Goal: Task Accomplishment & Management: Use online tool/utility

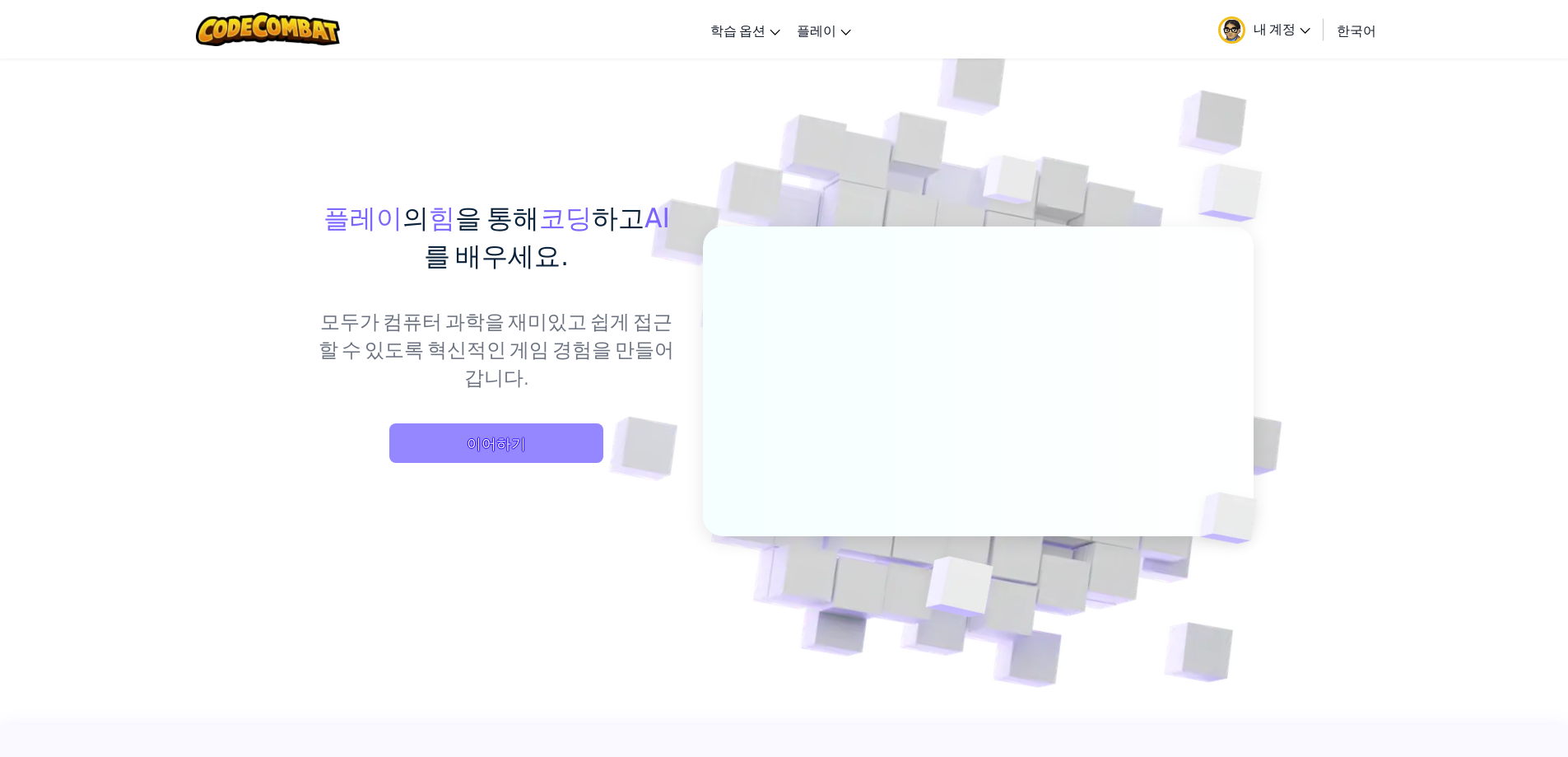
click at [555, 450] on span "이어하기" at bounding box center [496, 442] width 214 height 39
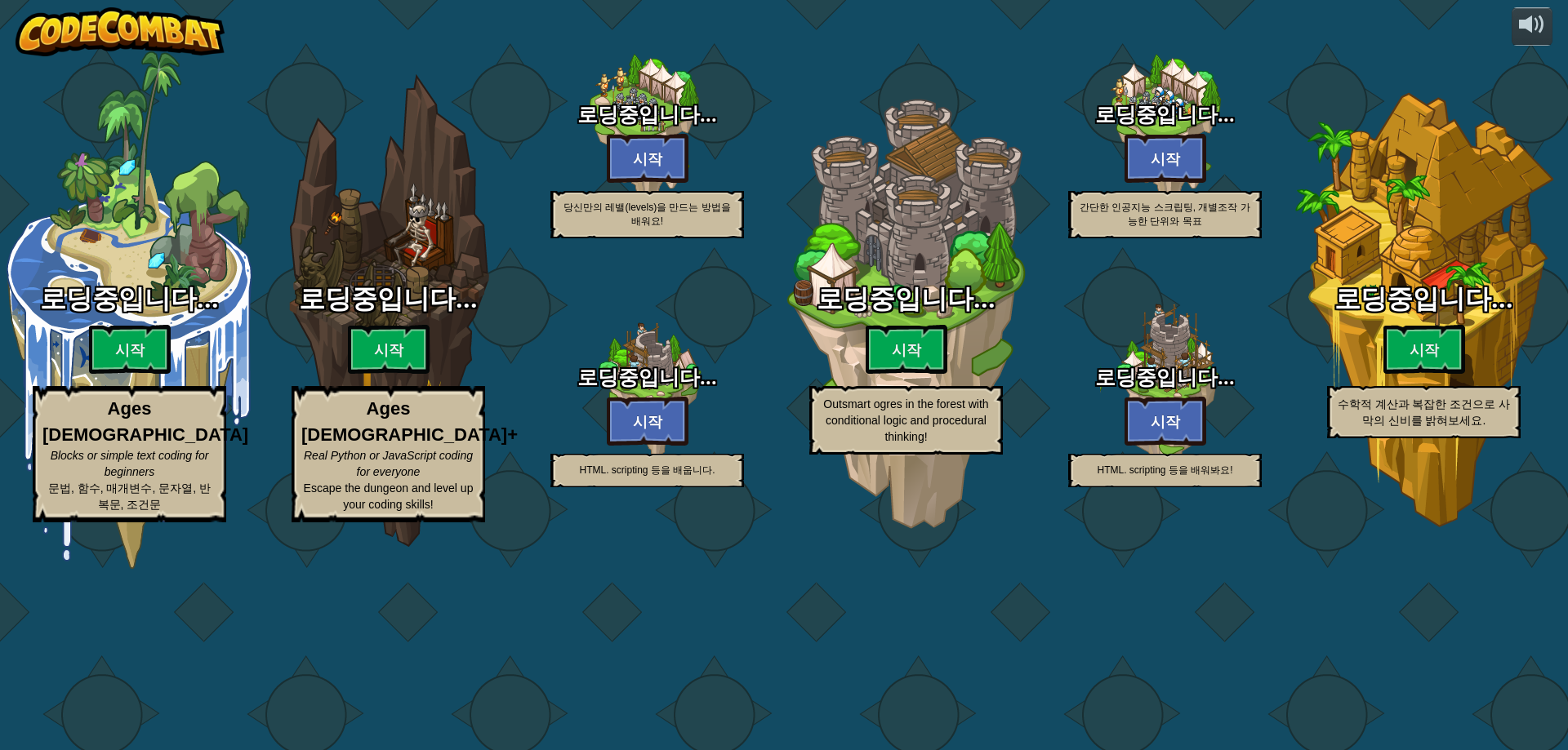
select select "ko"
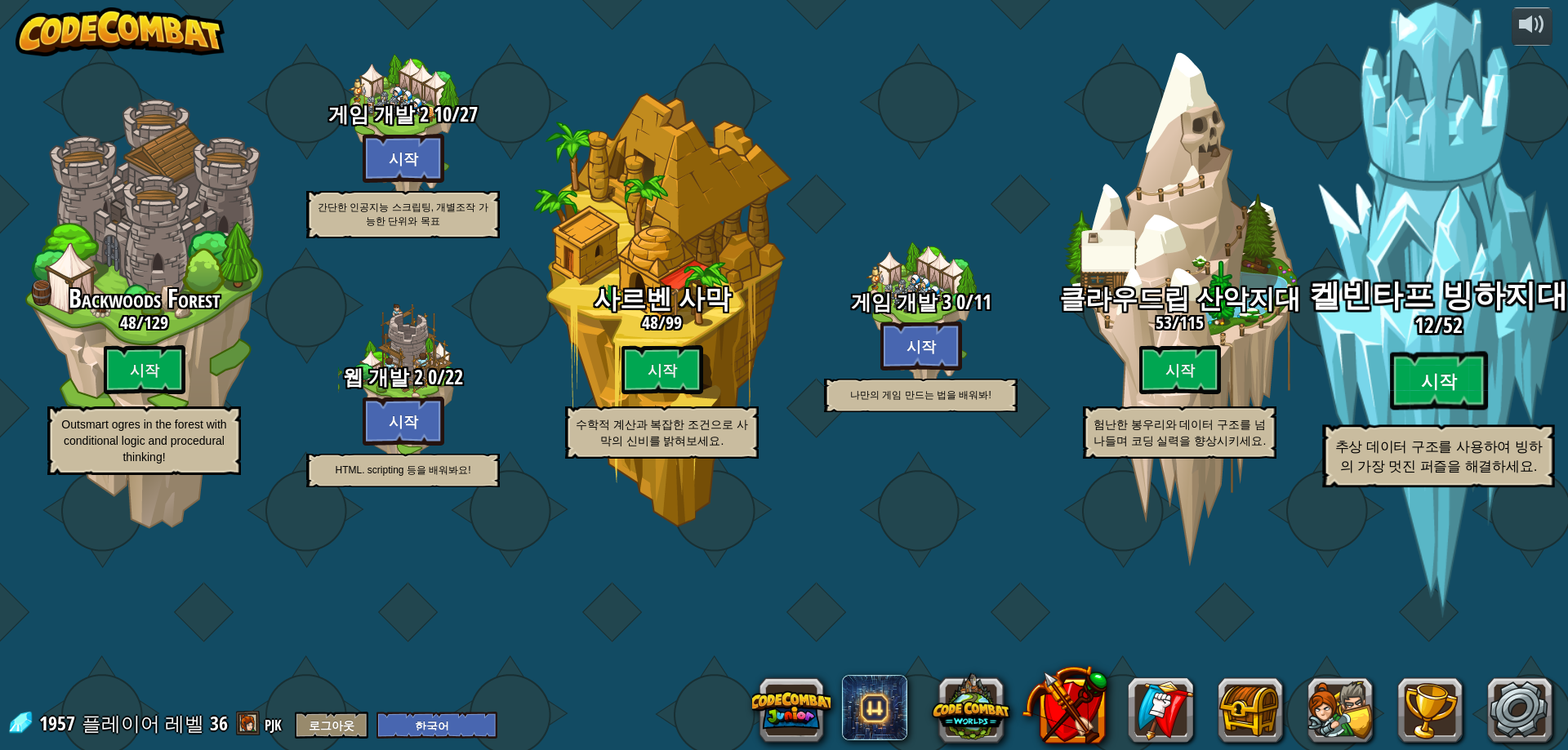
click at [1428, 410] on btn "시작" at bounding box center [1438, 380] width 98 height 59
select select "ko"
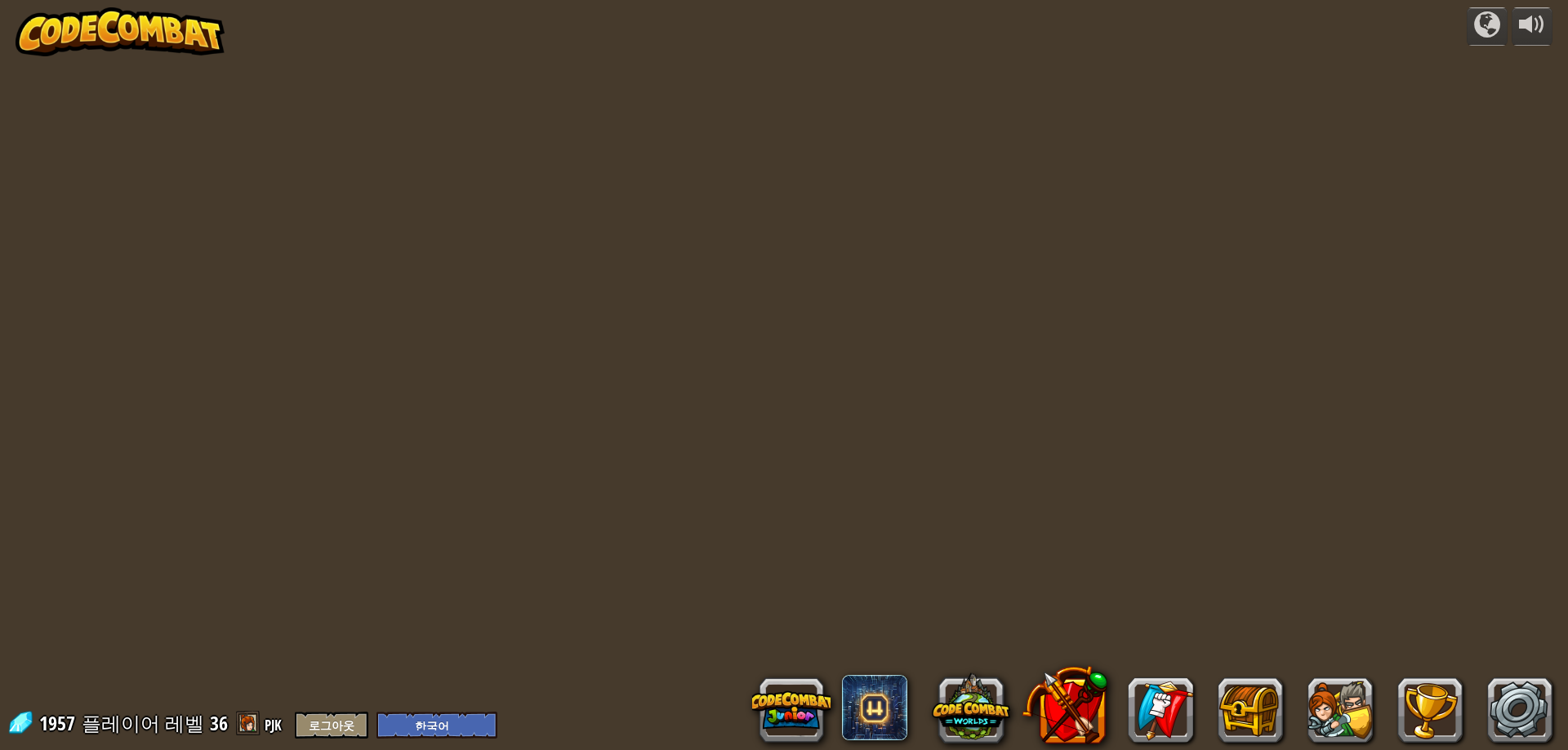
select select "ko"
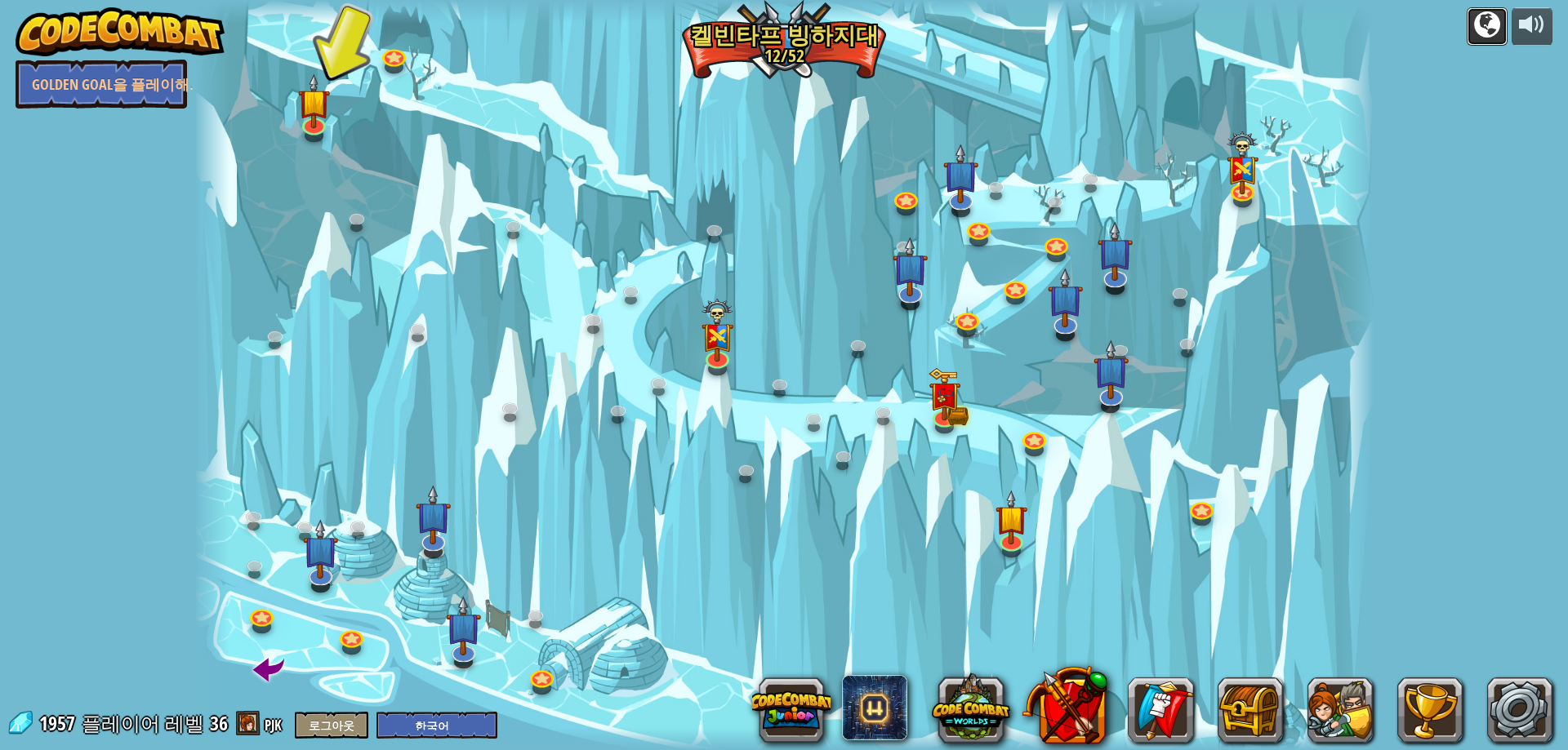
click at [1482, 27] on div at bounding box center [1486, 24] width 26 height 26
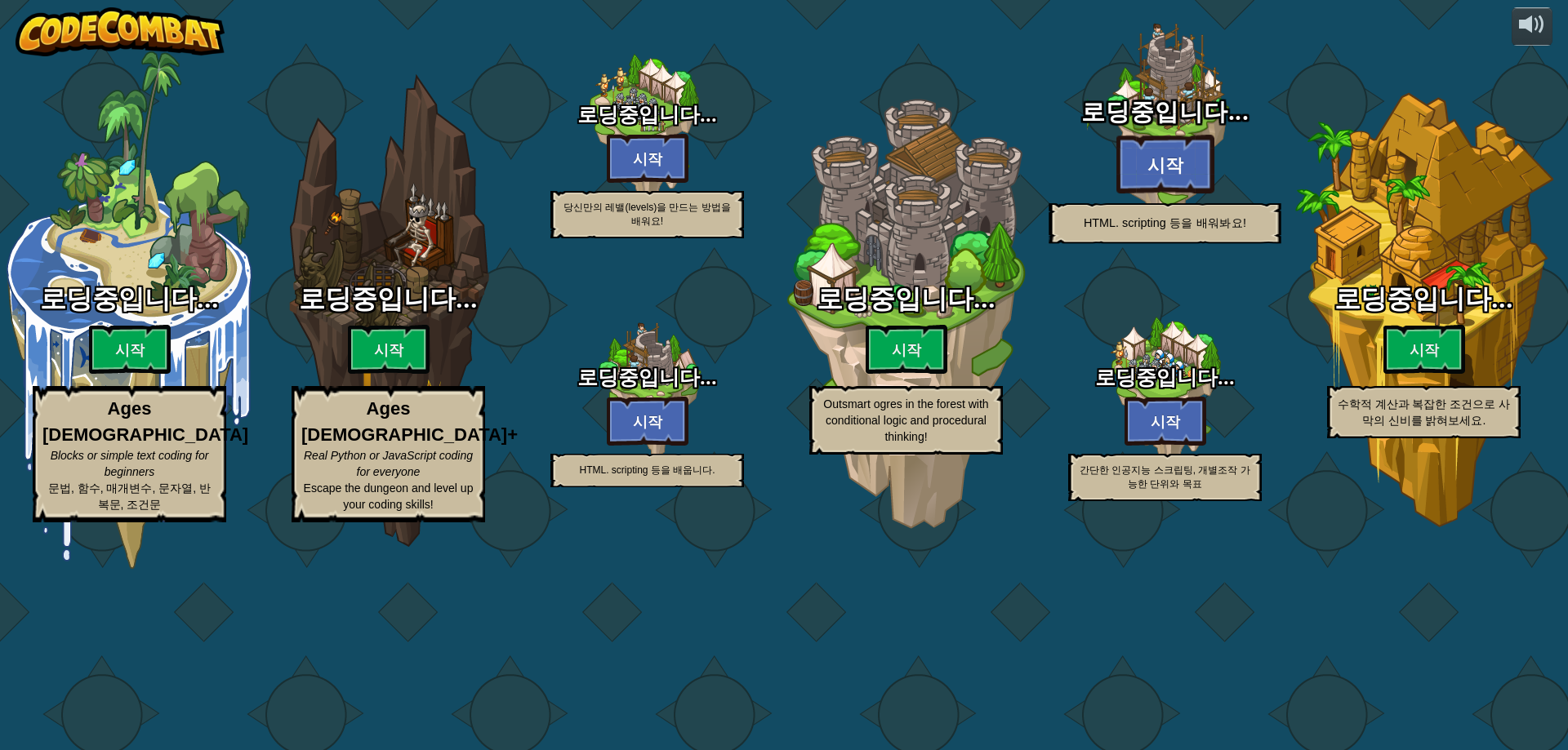
select select "ko"
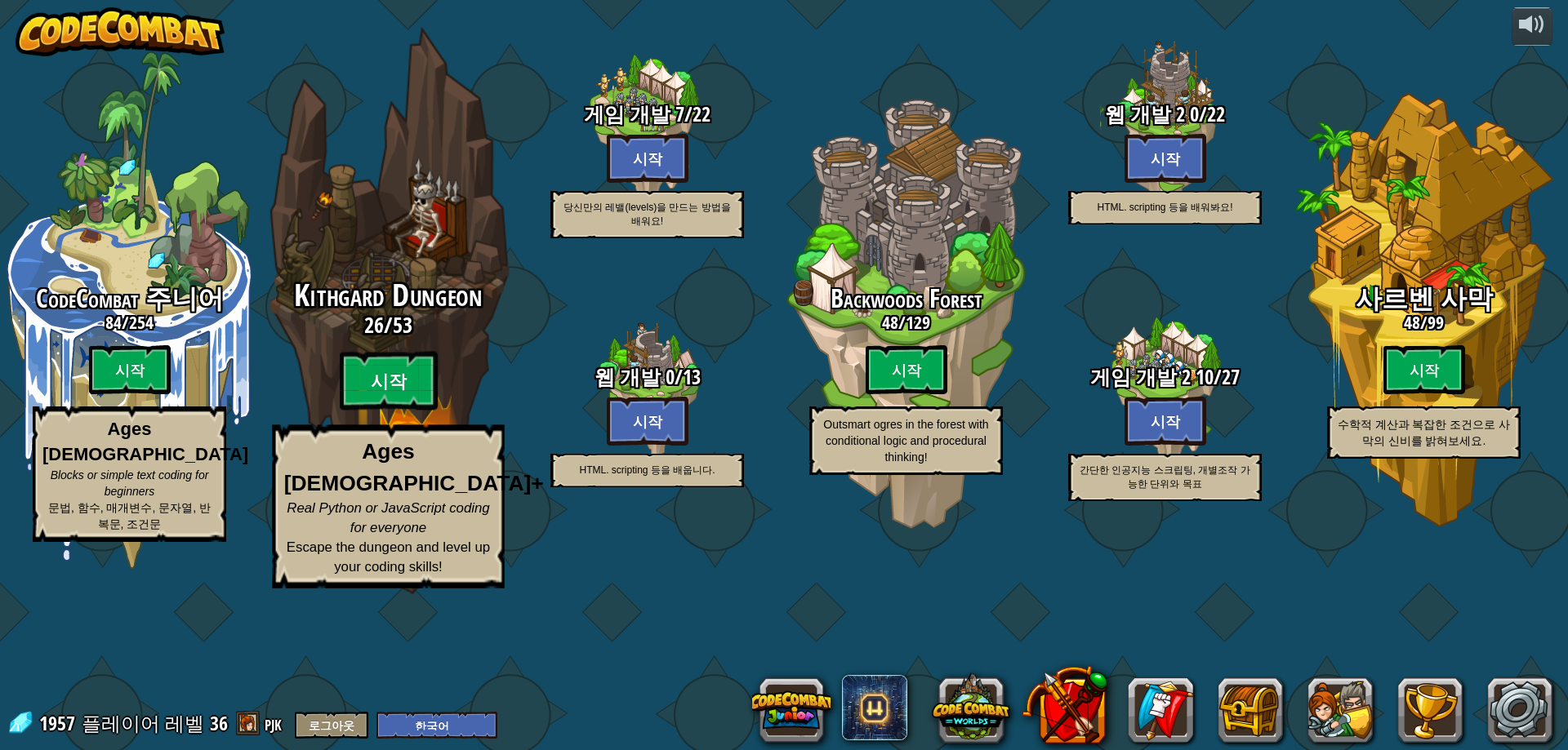
click at [404, 410] on btn "시작" at bounding box center [389, 380] width 98 height 59
select select "ko"
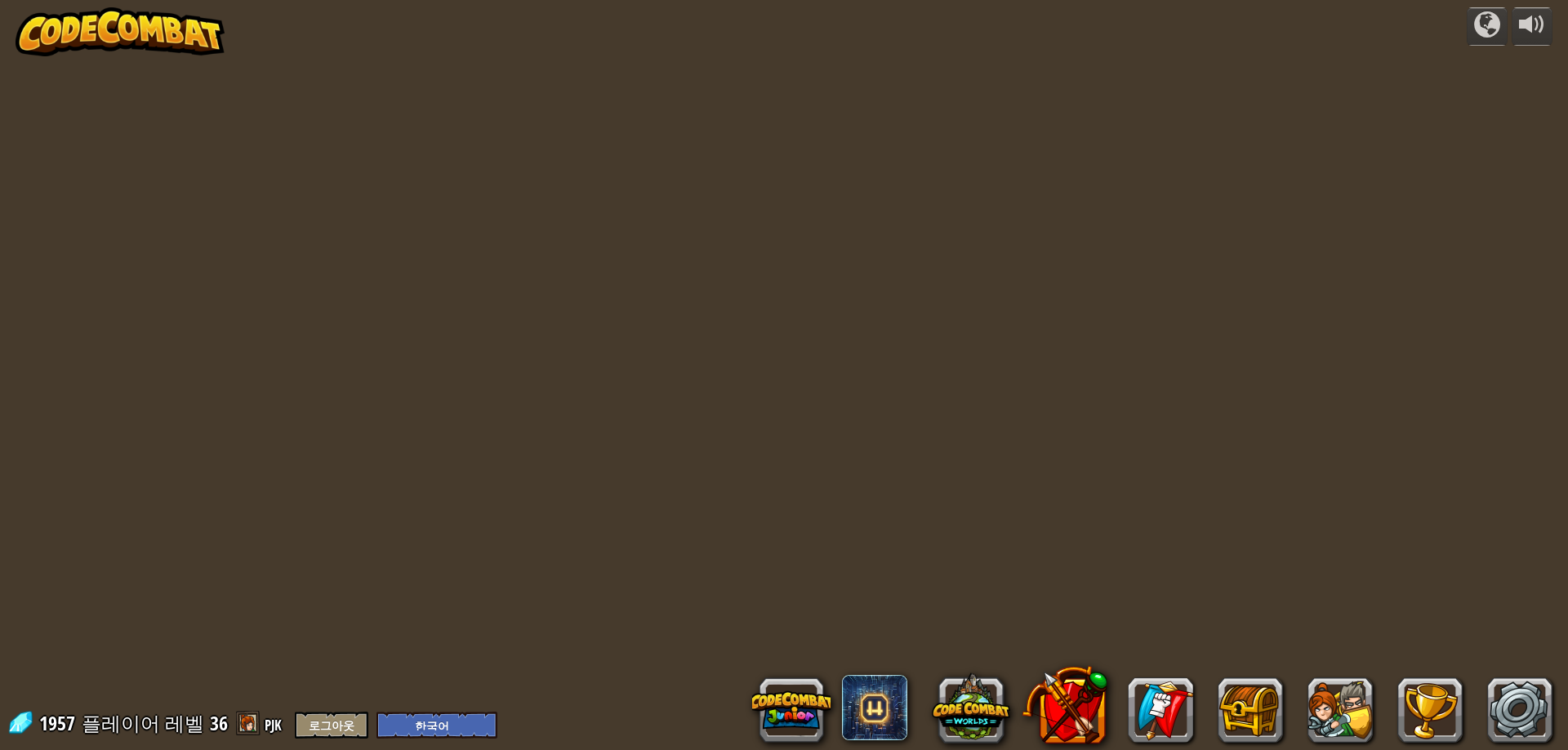
select select "ko"
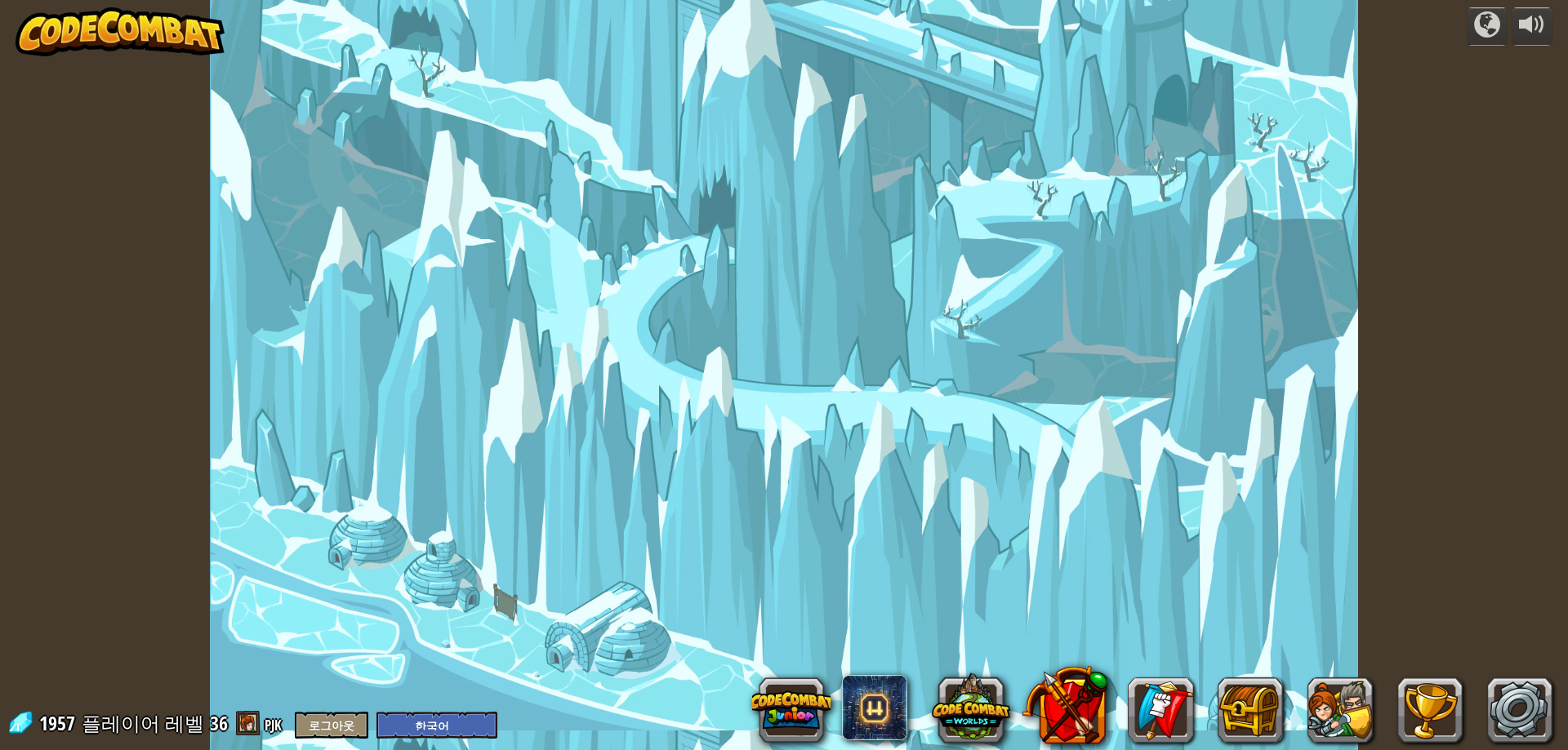
select select "ko"
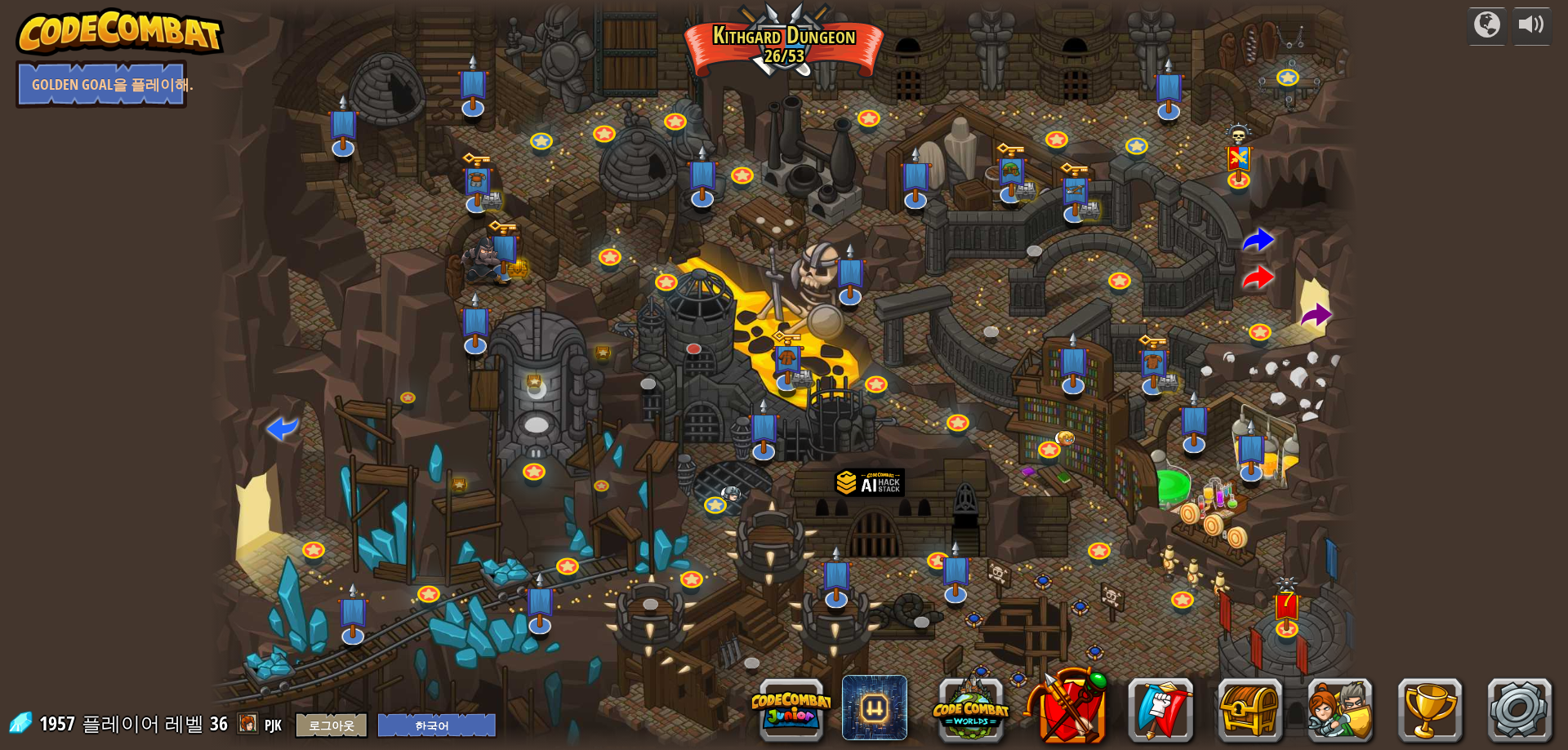
drag, startPoint x: 292, startPoint y: 538, endPoint x: 315, endPoint y: 535, distance: 23.2
click at [309, 538] on div "꼬인 협곡 도전: 지금까지 배운 모든 프로그래밍 기술을 사용해서 가장 많은 금을 모아라! 기초 문법 While Loops 문자열 변수들 문서 …" at bounding box center [784, 375] width 1148 height 750
click at [315, 535] on div at bounding box center [784, 375] width 1148 height 750
click at [315, 542] on link at bounding box center [313, 545] width 33 height 33
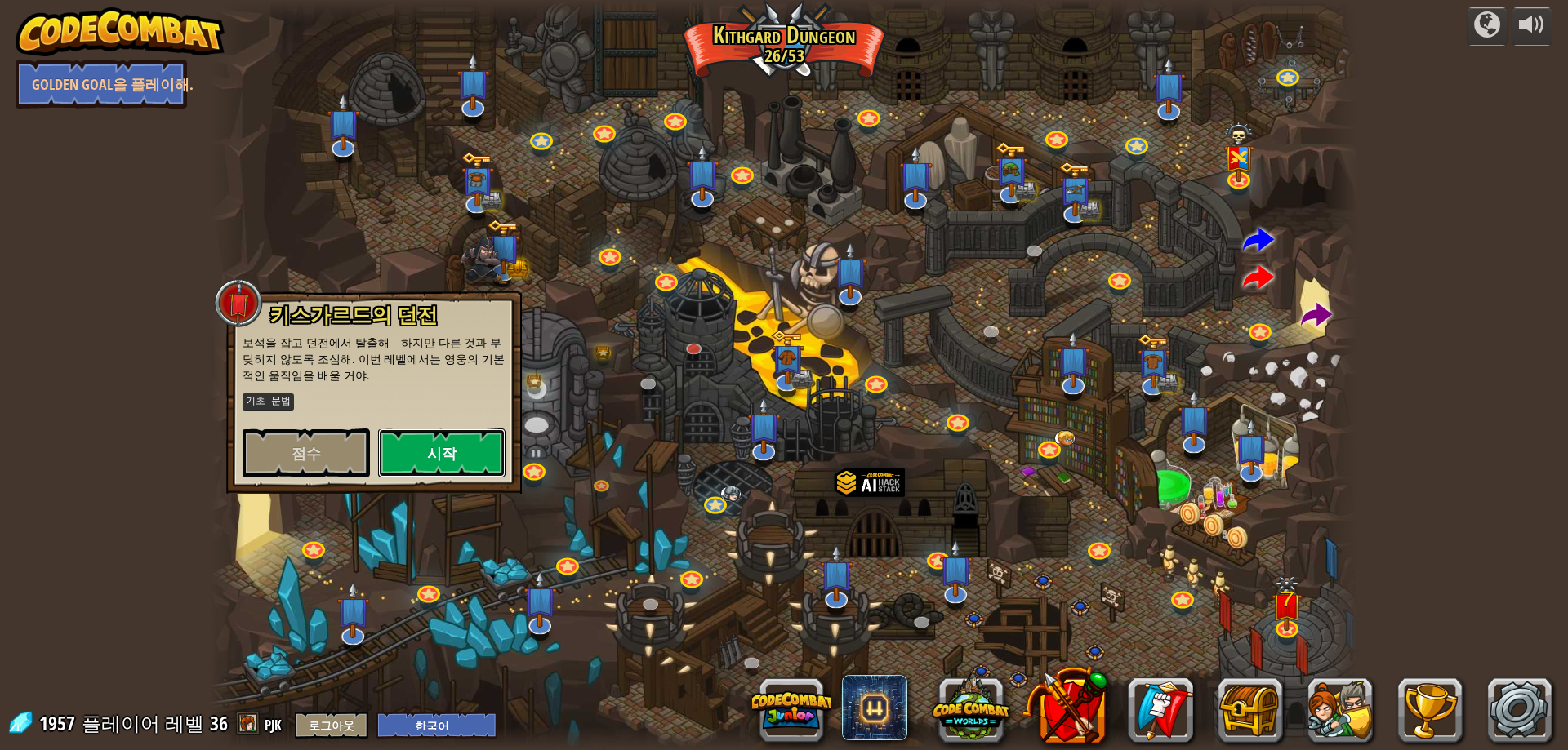
click at [401, 452] on button "시작" at bounding box center [441, 453] width 128 height 49
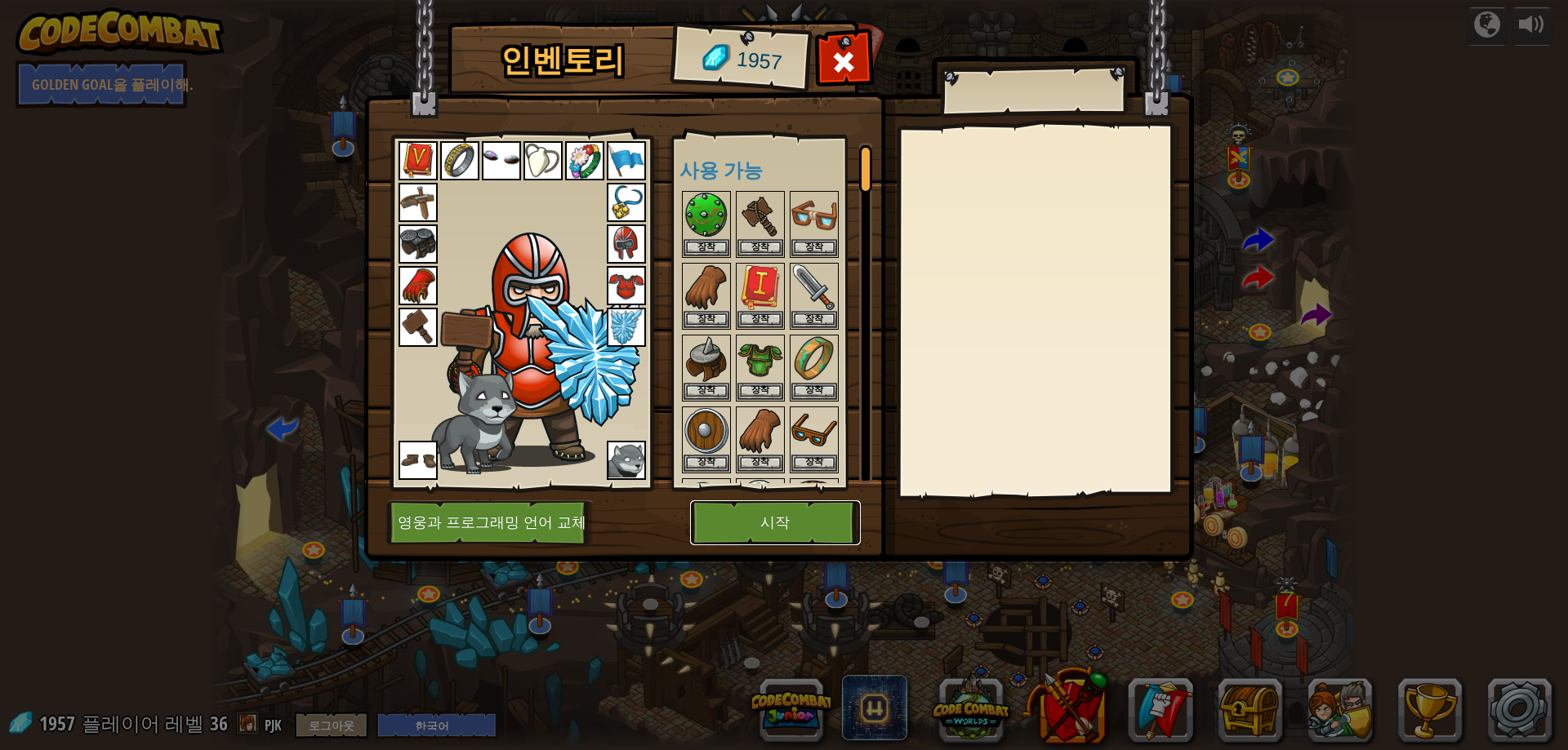
click at [808, 523] on button "시작" at bounding box center [775, 523] width 170 height 45
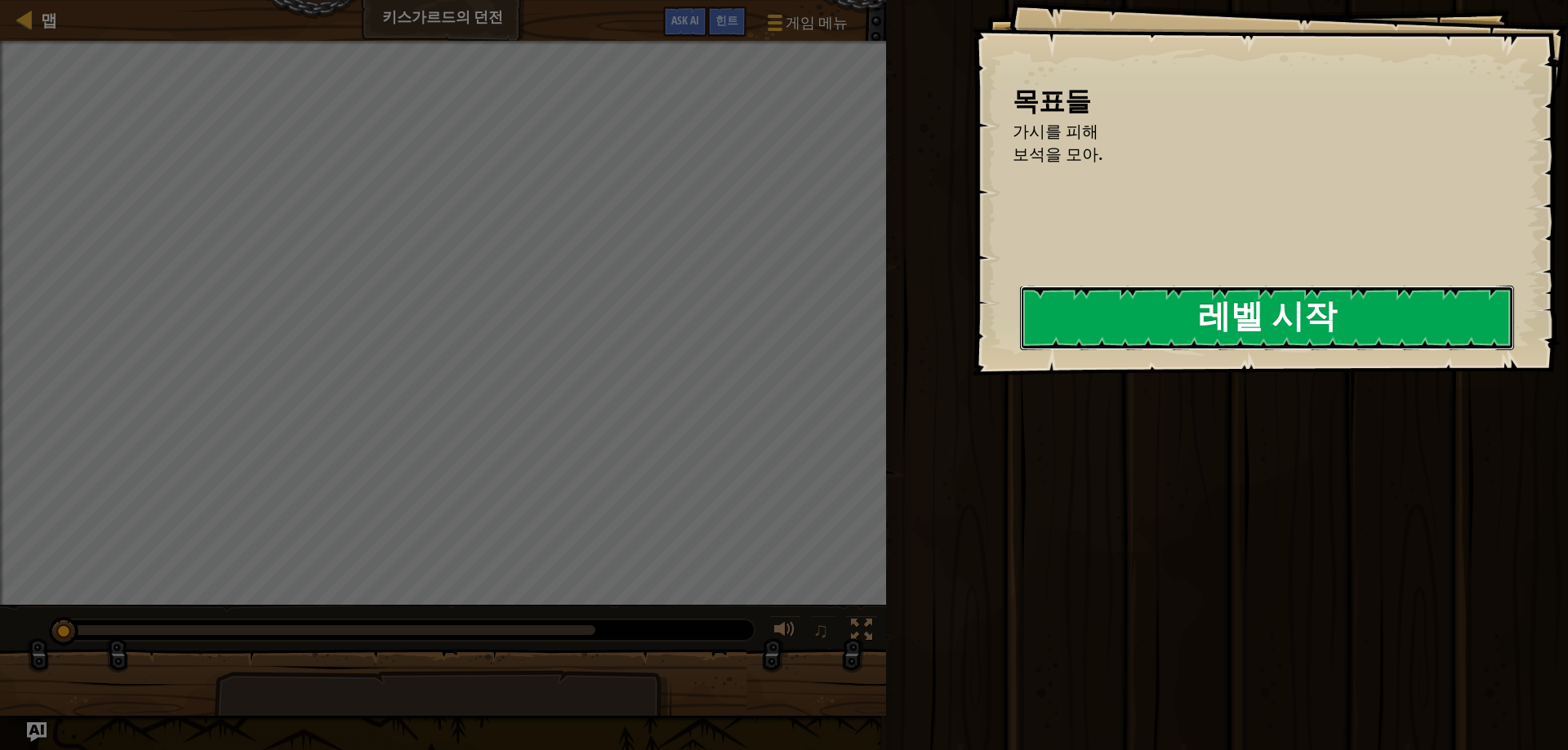
click at [1188, 315] on button "레벨 시작" at bounding box center [1266, 317] width 494 height 64
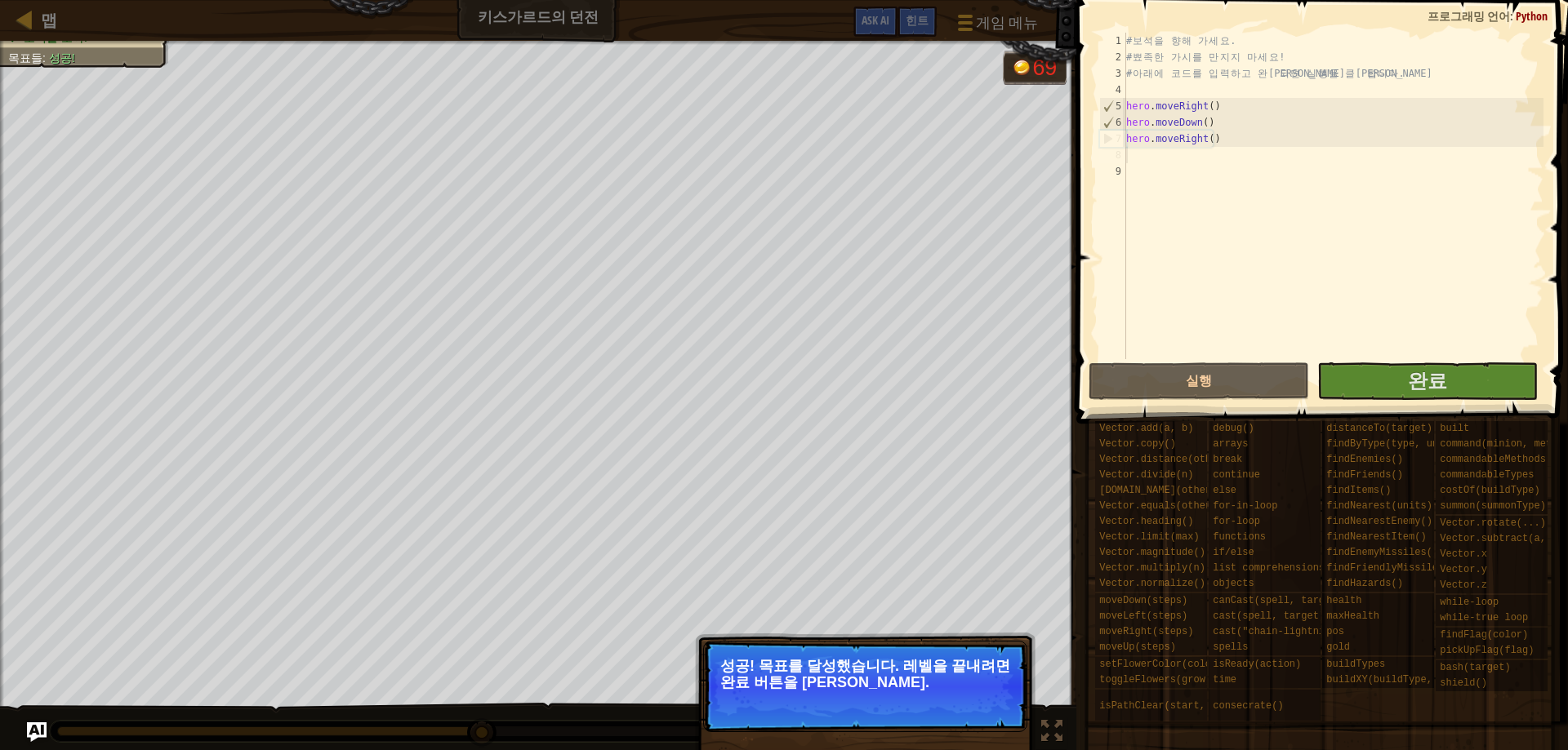
click at [1245, 155] on div "# 보 석 을 향 해 가 세 요 . # 뾰 족 한 가 시 를 만 지 지 마 세 요 ! # 아 래 에 코 드 를 입 력 하 고 완 료 되 면 실…" at bounding box center [1333, 212] width 421 height 359
click at [1228, 95] on div "# 보 석 을 향 해 가 세 요 . # 뾰 족 한 가 시 를 만 지 지 마 세 요 ! # 아 래 에 코 드 를 입 력 하 고 완 료 되 면 실…" at bounding box center [1333, 212] width 421 height 359
click at [1245, 144] on div "# 보 석 을 향 해 가 세 요 . # 뾰 족 한 가 시 를 만 지 지 마 세 요 ! # 아 래 에 코 드 를 입 력 하 고 완 료 되 면 실…" at bounding box center [1333, 212] width 421 height 359
click at [1240, 128] on div "# 보 석 을 향 해 가 세 요 . # 뾰 족 한 가 시 를 만 지 지 마 세 요 ! # 아 래 에 코 드 를 입 력 하 고 완 료 되 면 실…" at bounding box center [1333, 212] width 421 height 359
type textarea "hero.moveDown()"
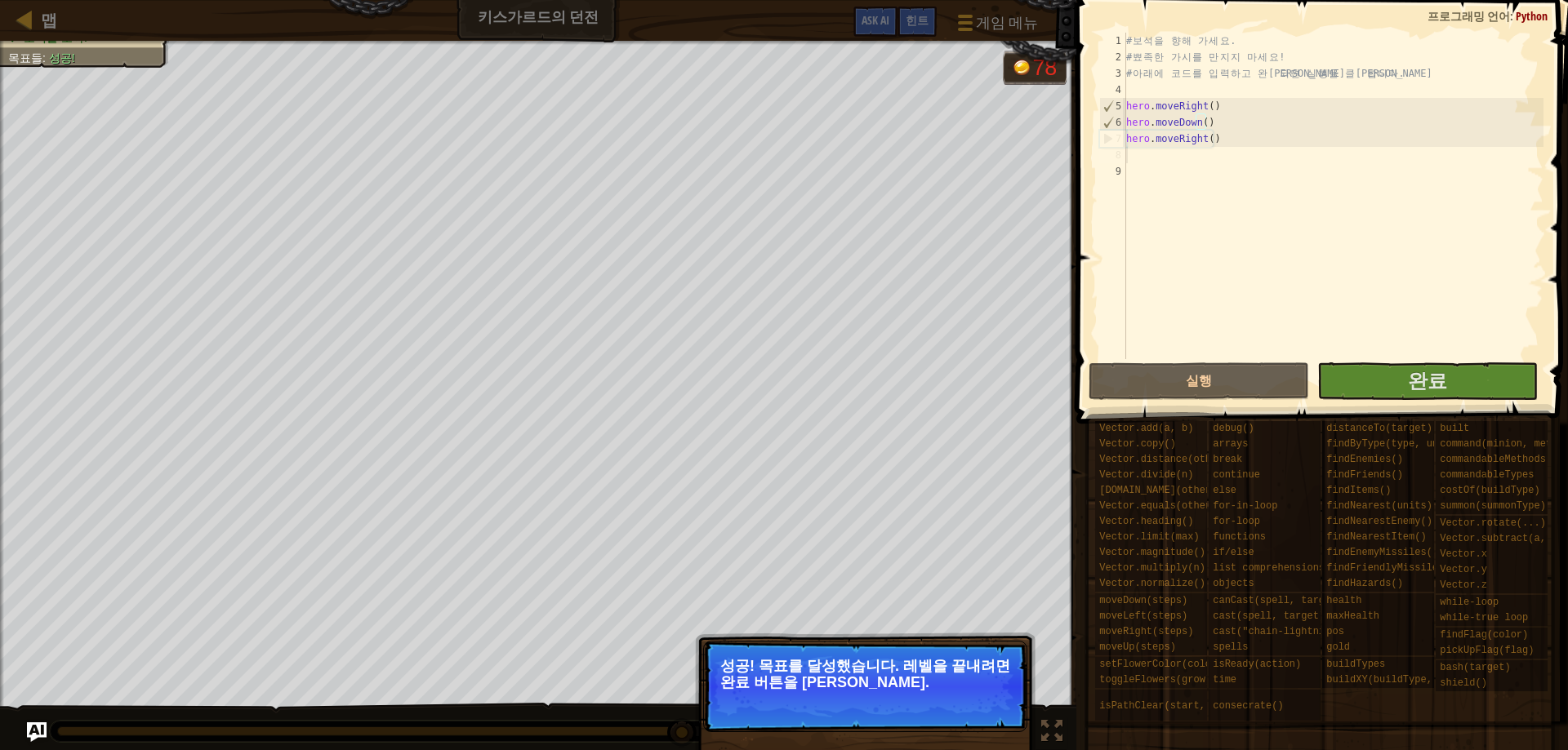
click at [1252, 151] on div "# 보 석 을 향 해 가 세 요 . # 뾰 족 한 가 시 를 만 지 지 마 세 요 ! # 아 래 에 코 드 를 입 력 하 고 완 료 되 면 실…" at bounding box center [1333, 212] width 421 height 359
click at [1243, 97] on div "# 보 석 을 향 해 가 세 요 . # 뾰 족 한 가 시 를 만 지 지 마 세 요 ! # 아 래 에 코 드 를 입 력 하 고 완 료 되 면 실…" at bounding box center [1333, 212] width 421 height 359
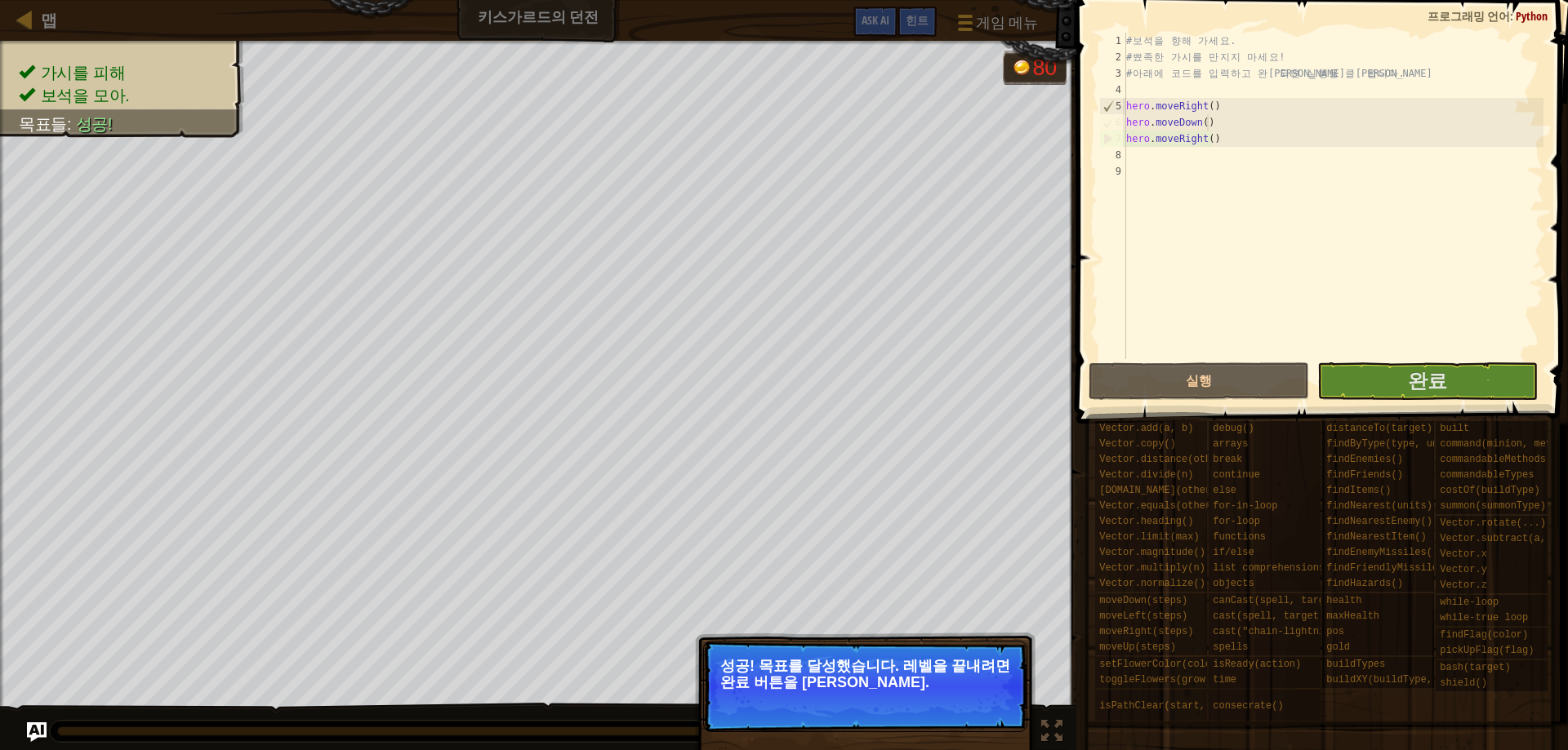
click at [1244, 124] on div "# 보 석 을 향 해 가 세 요 . # 뾰 족 한 가 시 를 만 지 지 마 세 요 ! # 아 래 에 코 드 를 입 력 하 고 완 료 되 면 실…" at bounding box center [1333, 212] width 421 height 359
click at [1237, 111] on div "# 보 석 을 향 해 가 세 요 . # 뾰 족 한 가 시 를 만 지 지 마 세 요 ! # 아 래 에 코 드 를 입 력 하 고 완 료 되 면 실…" at bounding box center [1333, 212] width 421 height 359
click at [1237, 136] on div "# 보 석 을 향 해 가 세 요 . # 뾰 족 한 가 시 를 만 지 지 마 세 요 ! # 아 래 에 코 드 를 입 력 하 고 완 료 되 면 실…" at bounding box center [1333, 212] width 421 height 359
click at [1217, 123] on div "# 보 석 을 향 해 가 세 요 . # 뾰 족 한 가 시 를 만 지 지 마 세 요 ! # 아 래 에 코 드 를 입 력 하 고 완 료 되 면 실…" at bounding box center [1333, 212] width 421 height 359
type textarea "hero.moveDown()"
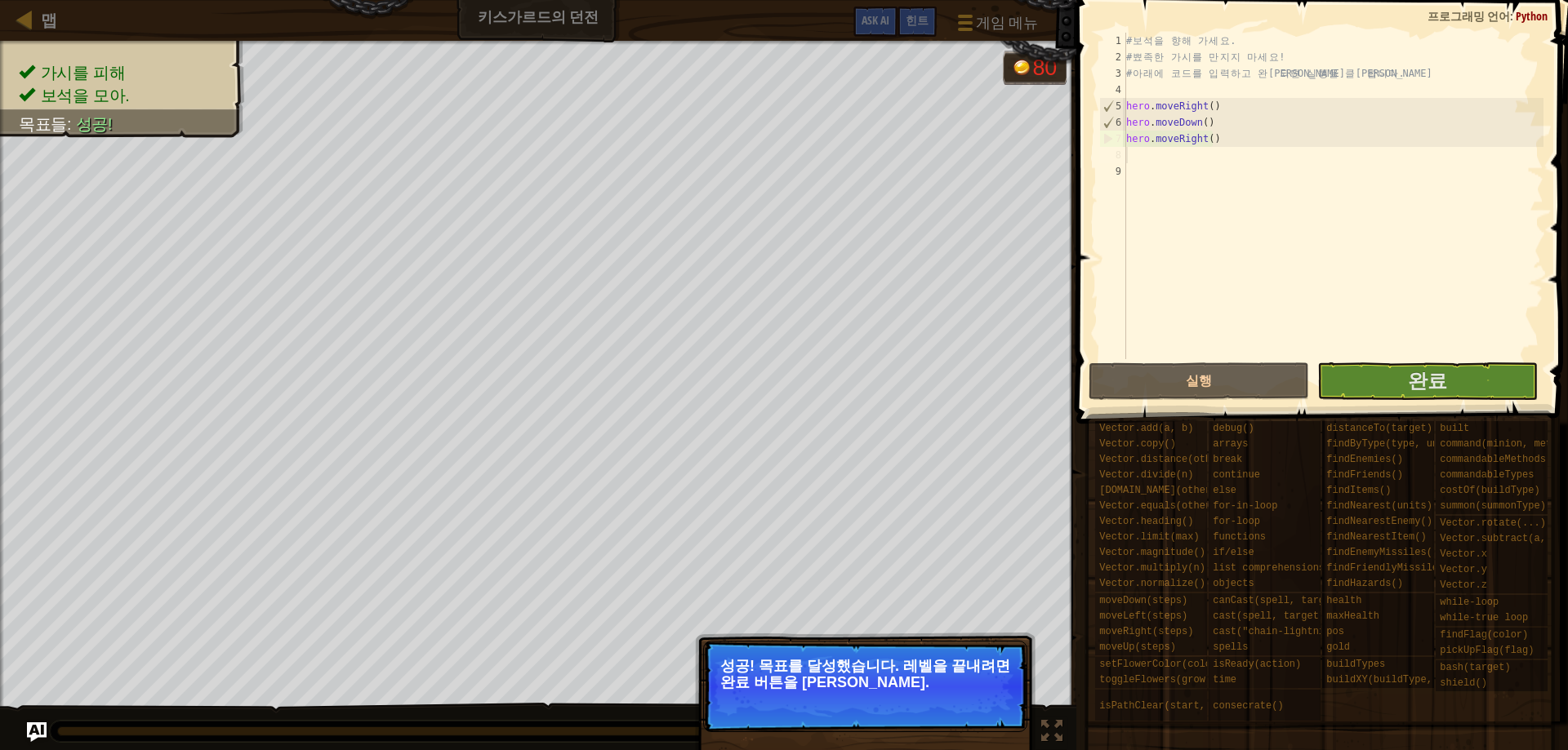
click at [1223, 157] on div "# 보 석 을 향 해 가 세 요 . # 뾰 족 한 가 시 를 만 지 지 마 세 요 ! # 아 래 에 코 드 를 입 력 하 고 완 료 되 면 실…" at bounding box center [1333, 212] width 421 height 359
click at [1223, 139] on div "# 보 석 을 향 해 가 세 요 . # 뾰 족 한 가 시 를 만 지 지 마 세 요 ! # 아 래 에 코 드 를 입 력 하 고 완 료 되 면 실…" at bounding box center [1333, 212] width 421 height 359
click at [1223, 113] on div "# 보 석 을 향 해 가 세 요 . # 뾰 족 한 가 시 를 만 지 지 마 세 요 ! # 아 래 에 코 드 를 입 력 하 고 완 료 되 면 실…" at bounding box center [1333, 212] width 421 height 359
click at [971, 697] on p "성공! 목표를 달성했습니다. 레벨을 끝내려면 완료 버튼을 [PERSON_NAME]." at bounding box center [866, 686] width 324 height 91
click at [1020, 716] on p "성공! 목표를 달성했습니다. 레벨을 끝내려면 완료 버튼을 [PERSON_NAME]." at bounding box center [866, 686] width 324 height 91
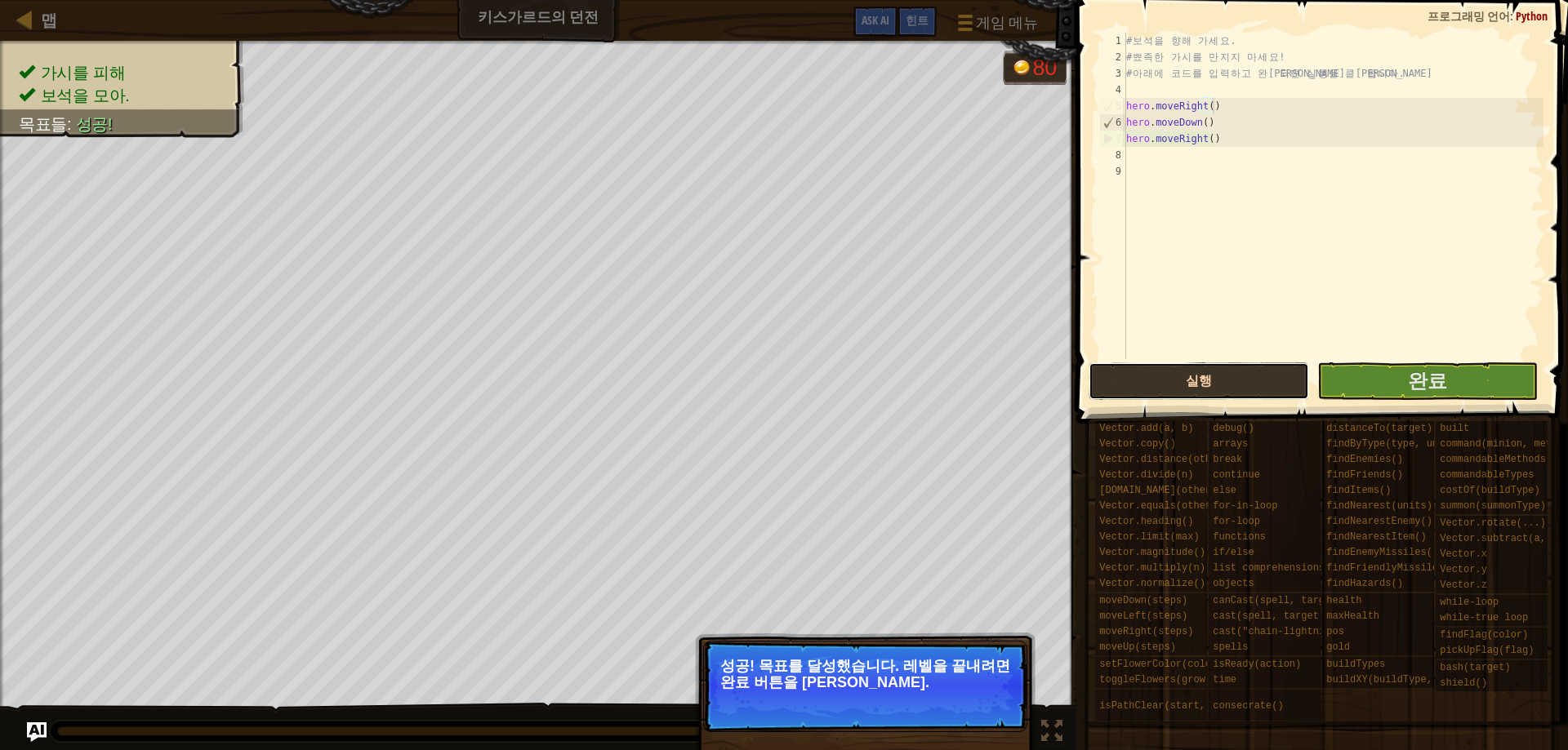
click at [1235, 374] on button "실행" at bounding box center [1198, 380] width 220 height 37
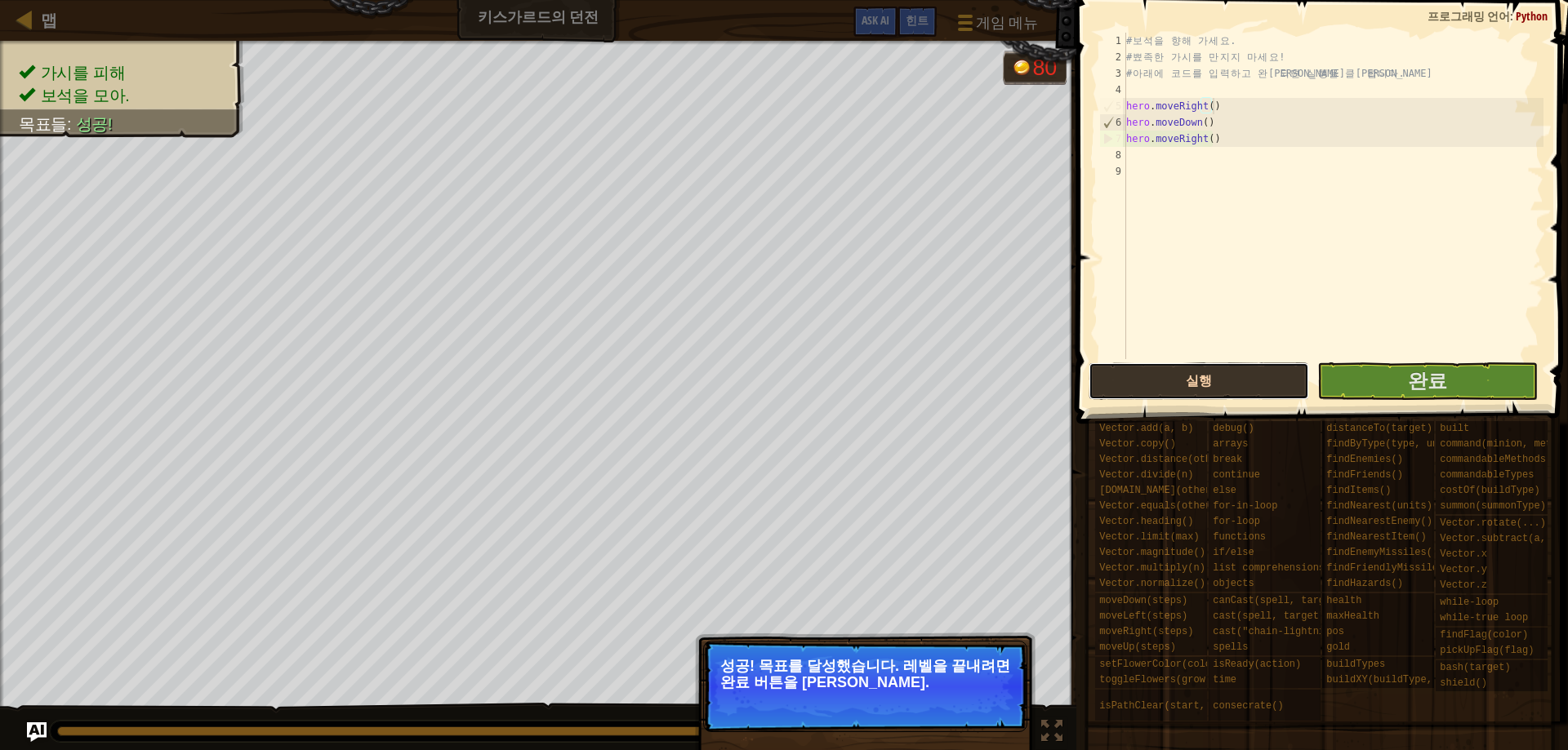
click at [1235, 374] on button "실행" at bounding box center [1198, 380] width 220 height 37
click at [1262, 130] on div "# 보 석 을 향 해 가 세 요 . # 뾰 족 한 가 시 를 만 지 지 마 세 요 ! # 아 래 에 코 드 를 입 력 하 고 완 료 되 면 실…" at bounding box center [1333, 212] width 421 height 359
click at [1256, 146] on div "# 보 석 을 향 해 가 세 요 . # 뾰 족 한 가 시 를 만 지 지 마 세 요 ! # 아 래 에 코 드 를 입 력 하 고 완 료 되 면 실…" at bounding box center [1333, 212] width 421 height 359
type textarea "hero.moveRight()"
click at [1218, 112] on div "# 보 석 을 향 해 가 세 요 . # 뾰 족 한 가 시 를 만 지 지 마 세 요 ! # 아 래 에 코 드 를 입 력 하 고 완 료 되 면 실…" at bounding box center [1333, 212] width 421 height 359
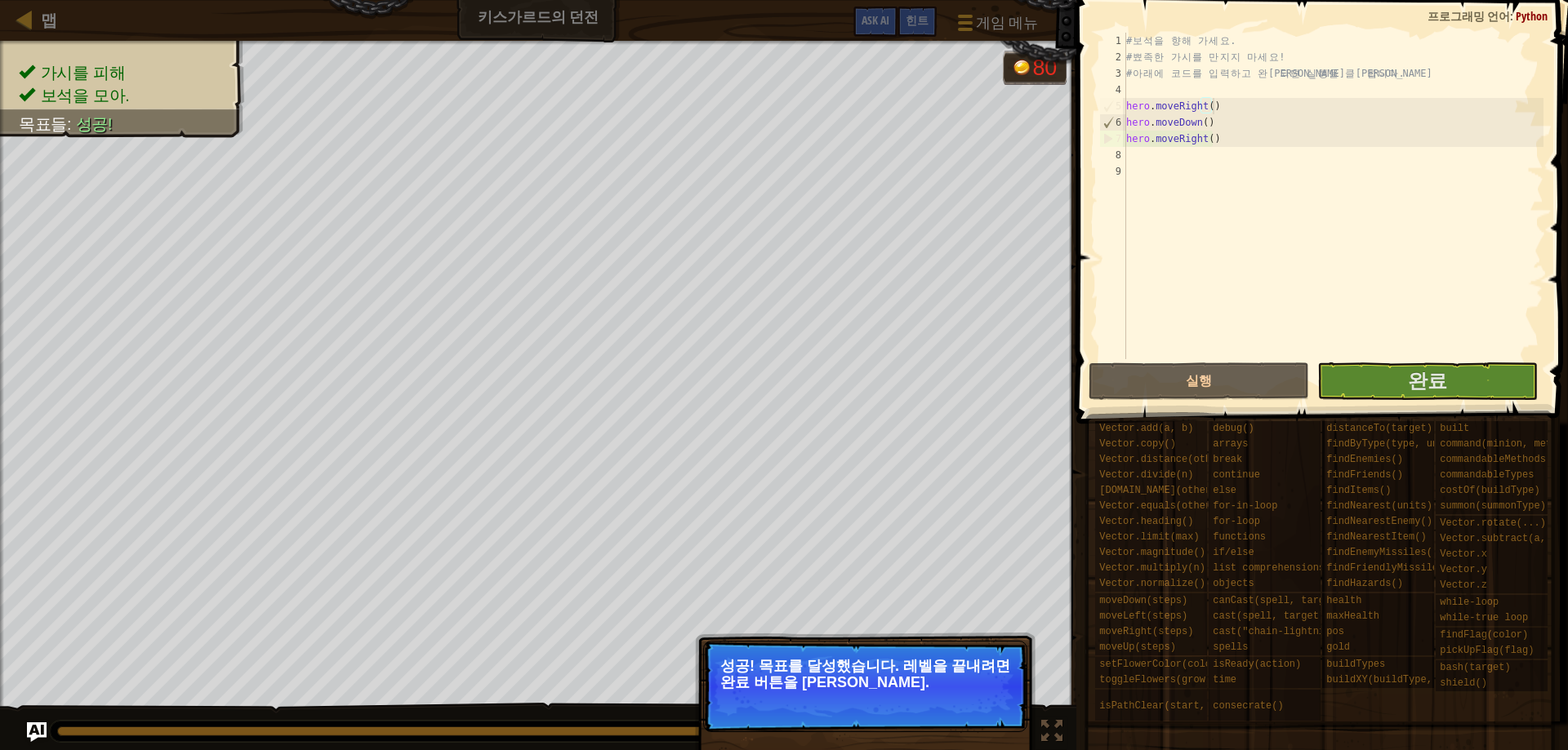
click at [1220, 155] on div "# 보 석 을 향 해 가 세 요 . # 뾰 족 한 가 시 를 만 지 지 마 세 요 ! # 아 래 에 코 드 를 입 력 하 고 완 료 되 면 실…" at bounding box center [1333, 212] width 421 height 359
click at [1233, 176] on div "# 보 석 을 향 해 가 세 요 . # 뾰 족 한 가 시 를 만 지 지 마 세 요 ! # 아 래 에 코 드 를 입 력 하 고 완 료 되 면 실…" at bounding box center [1333, 212] width 421 height 359
click at [1234, 161] on div "# 보 석 을 향 해 가 세 요 . # 뾰 족 한 가 시 를 만 지 지 마 세 요 ! # 아 래 에 코 드 를 입 력 하 고 완 료 되 면 실…" at bounding box center [1333, 212] width 421 height 359
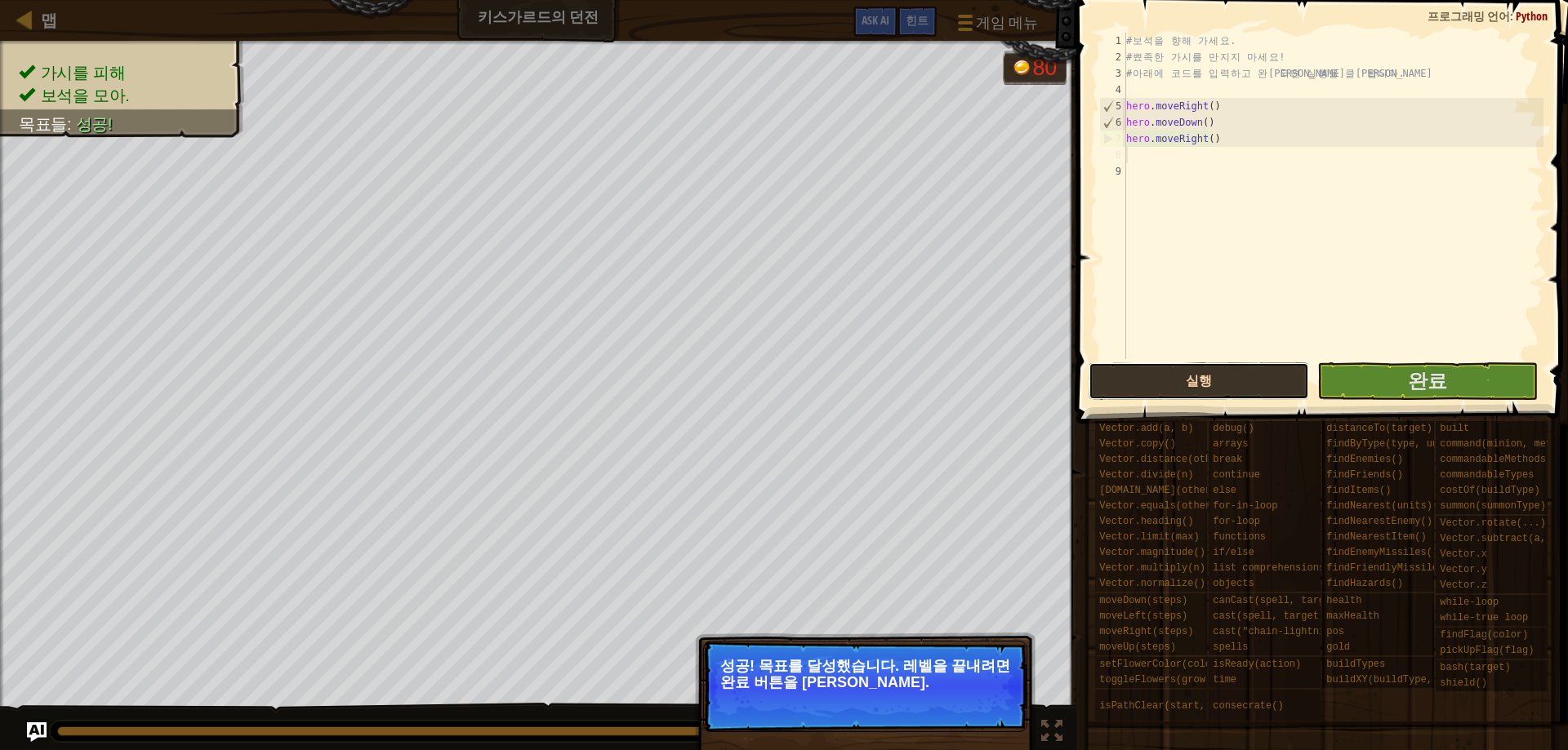
click at [1249, 383] on button "실행" at bounding box center [1198, 380] width 220 height 37
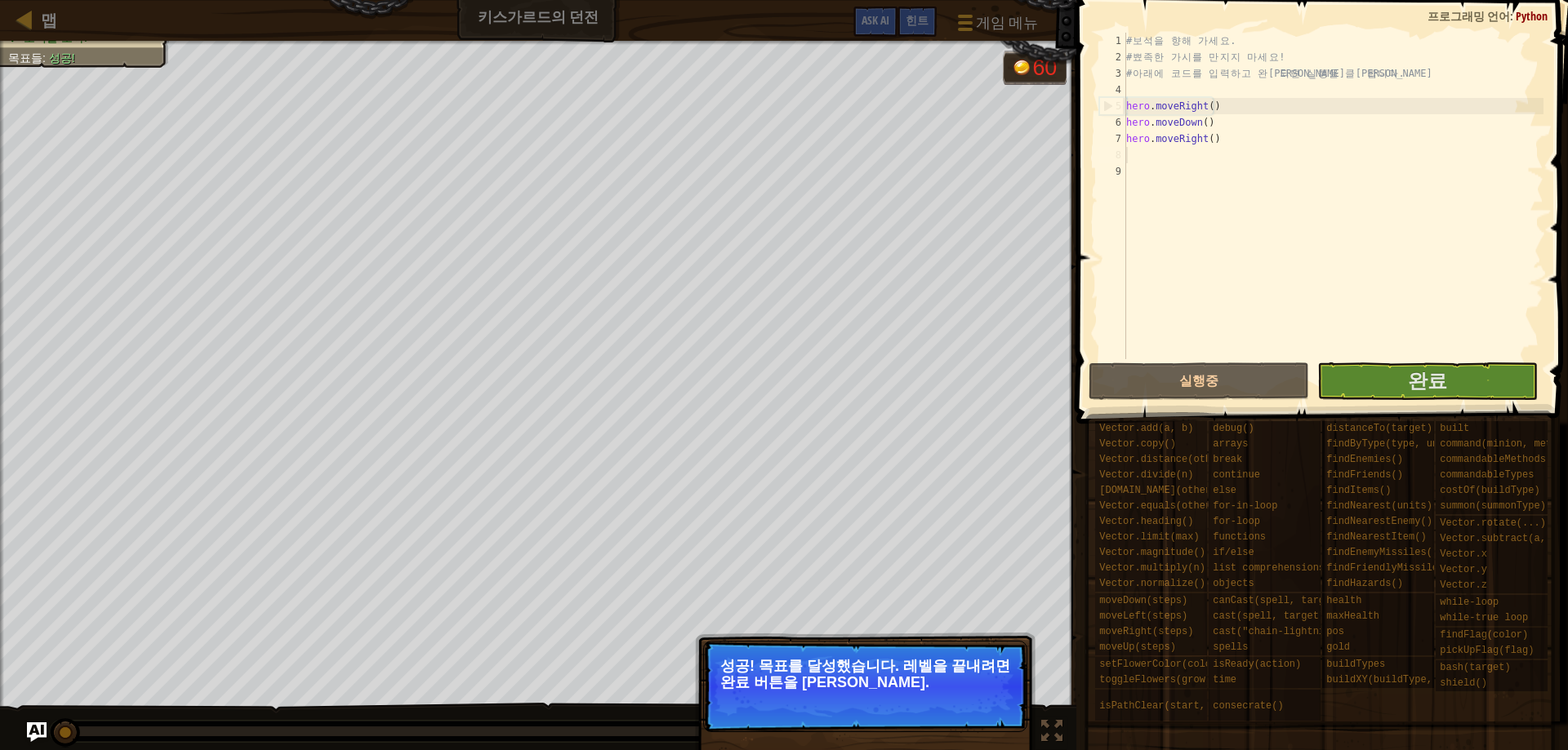
type textarea "hero.moveRight()"
click at [1183, 134] on div "# 보 석 을 향 해 가 세 요 . # 뾰 족 한 가 시 를 만 지 지 마 세 요 ! # 아 래 에 코 드 를 입 력 하 고 완 료 되 면 실…" at bounding box center [1333, 212] width 421 height 359
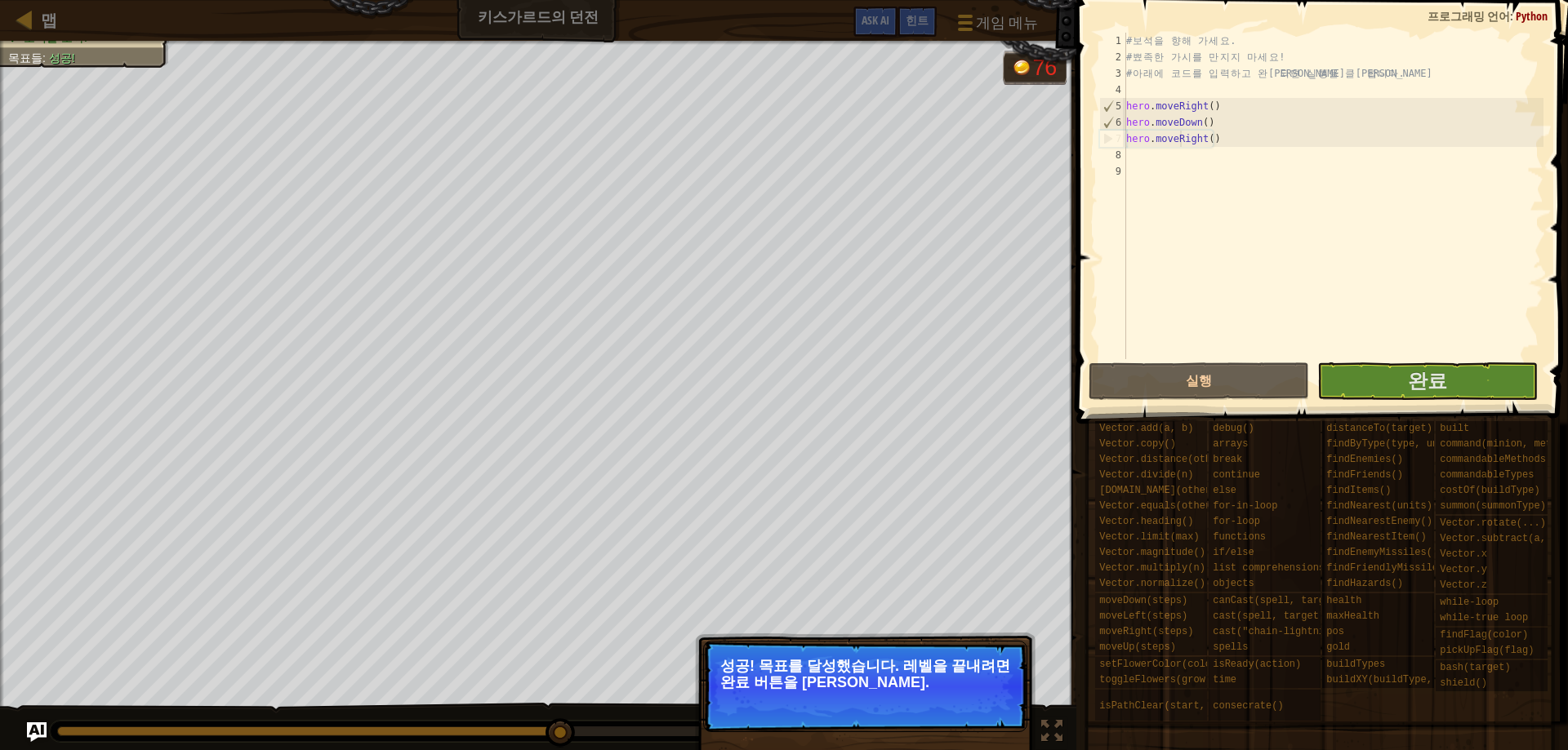
click at [982, 682] on p "성공! 목표를 달성했습니다. 레벨을 끝내려면 완료 버튼을 [PERSON_NAME]." at bounding box center [866, 674] width 290 height 33
click at [38, 16] on link "맵" at bounding box center [44, 20] width 24 height 22
select select "ko"
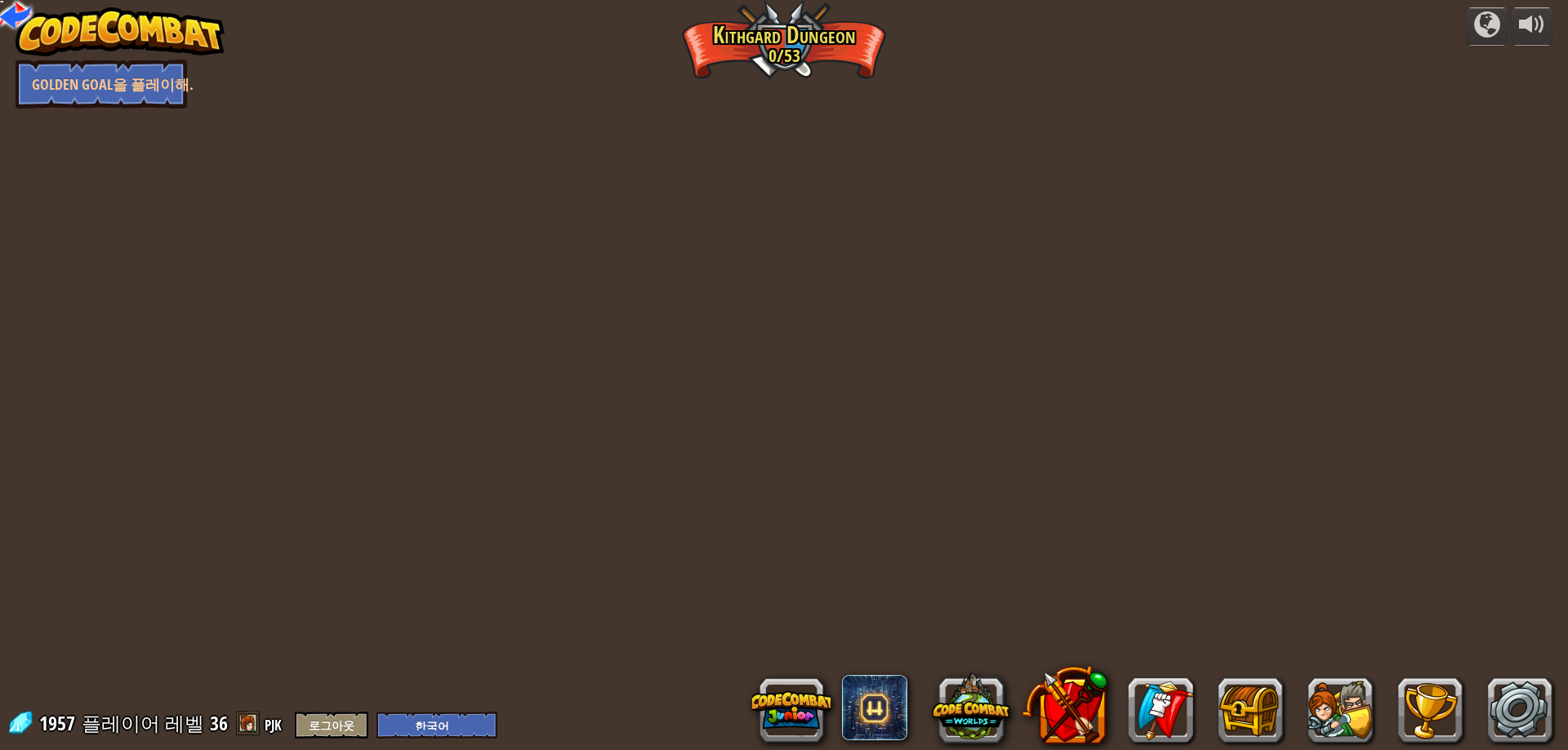
select select "ko"
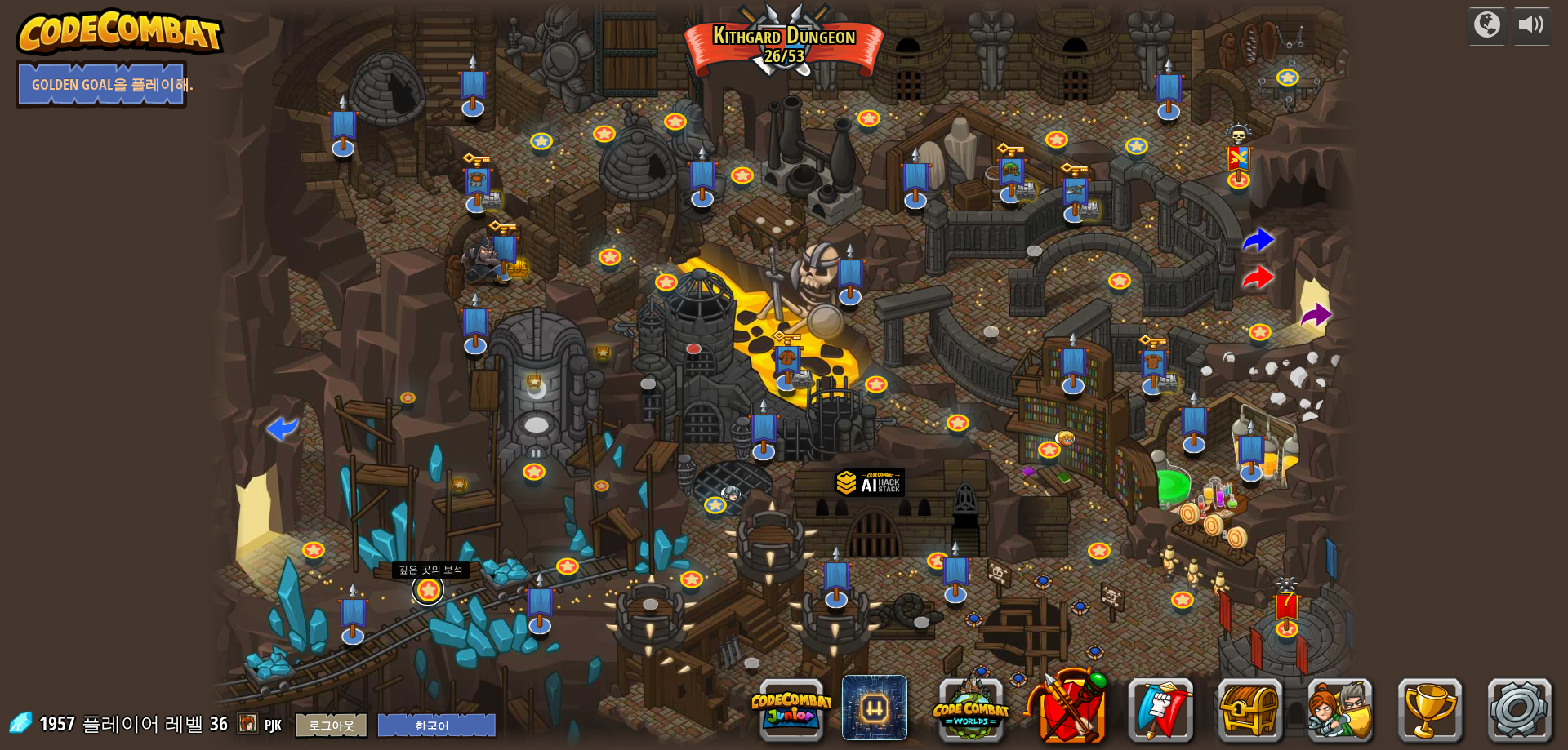
click at [425, 591] on link at bounding box center [428, 589] width 33 height 33
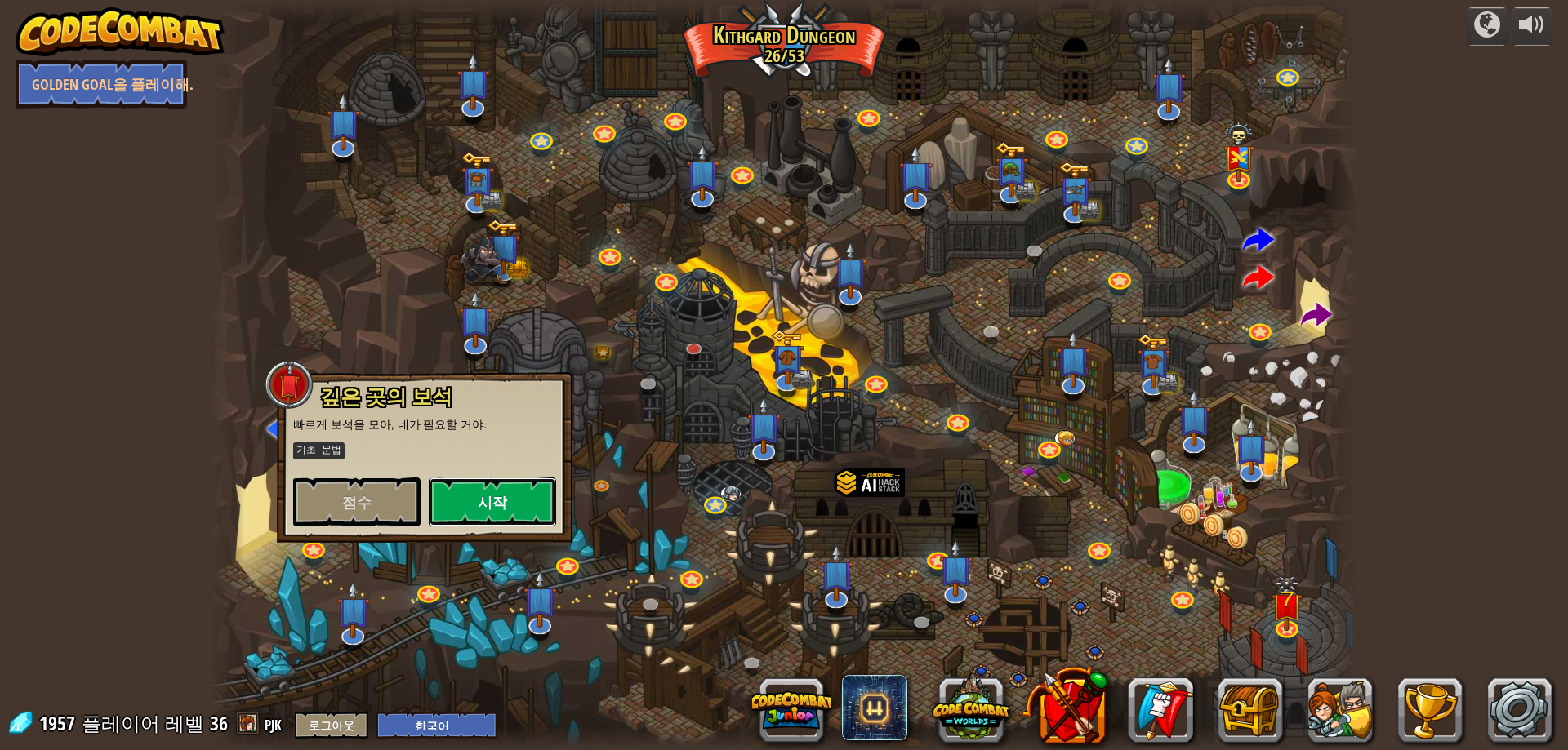
click at [512, 507] on button "시작" at bounding box center [492, 502] width 128 height 49
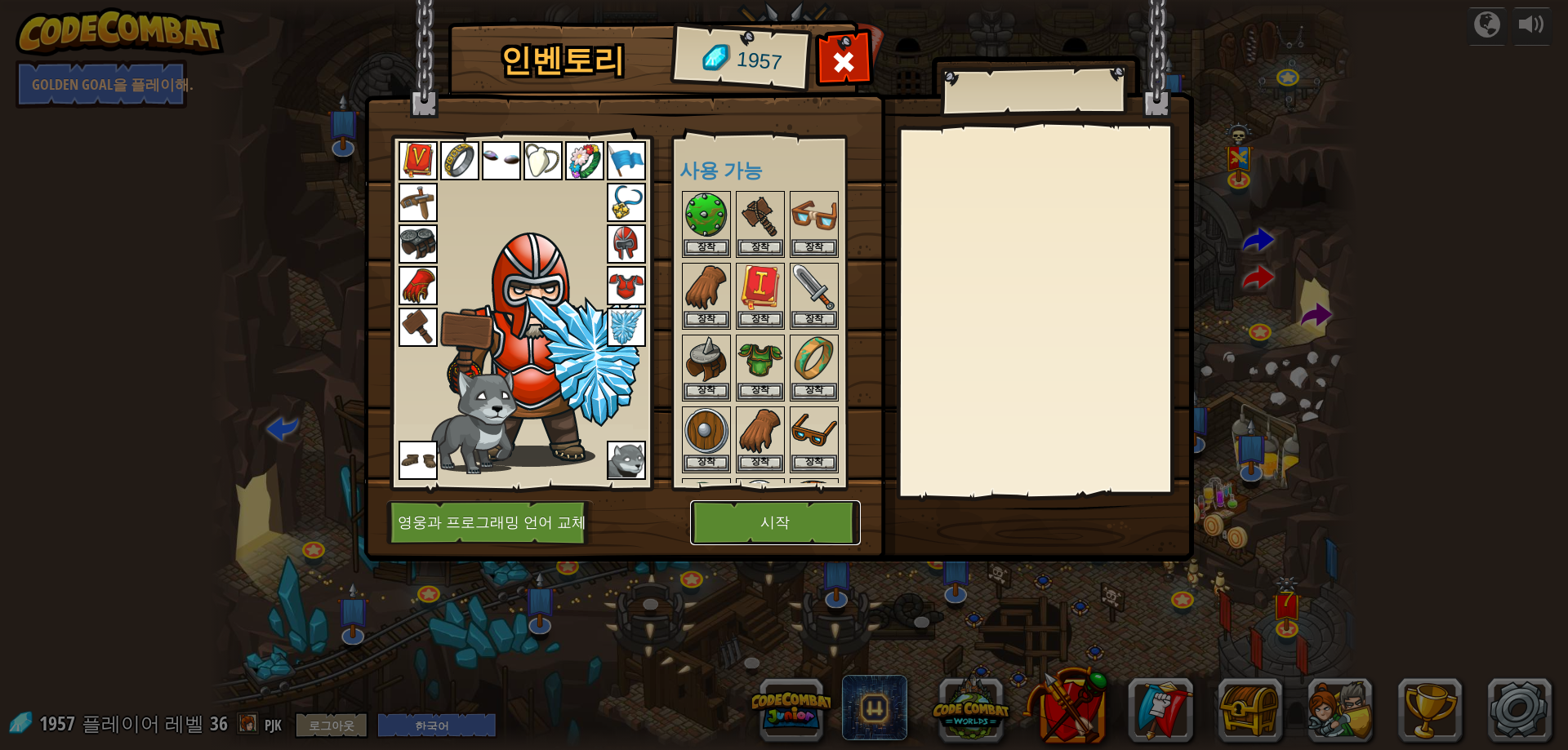
click at [746, 524] on button "시작" at bounding box center [775, 523] width 170 height 45
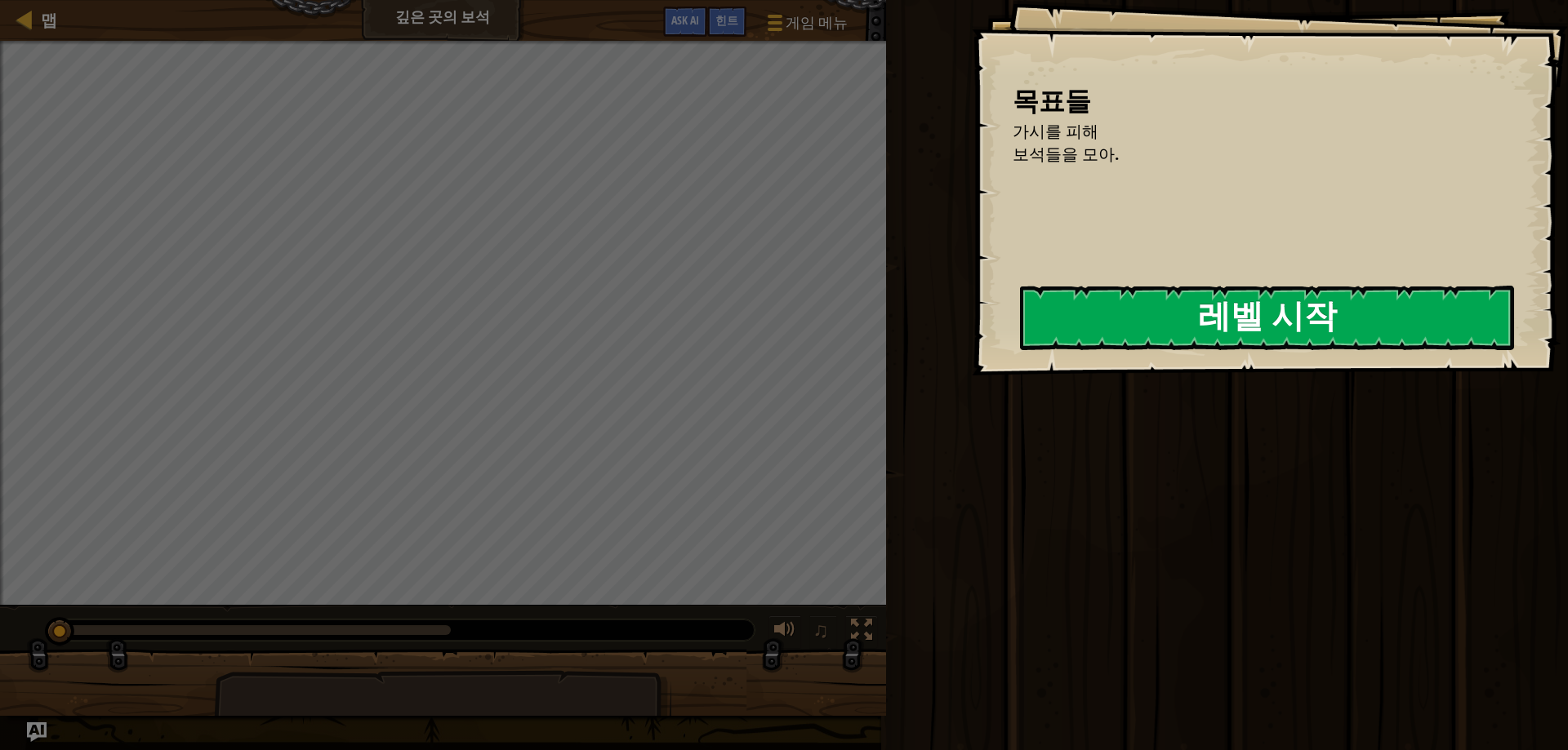
click at [1142, 303] on div "목표들 가시를 피해 보석들을 모아. 레벨 시작 서버로부터 로딩하는 데 문제가 발생했습니다. 이 레벨을 플레이하려면 유료 구독이 필요합니다. 구…" at bounding box center [1270, 188] width 596 height 375
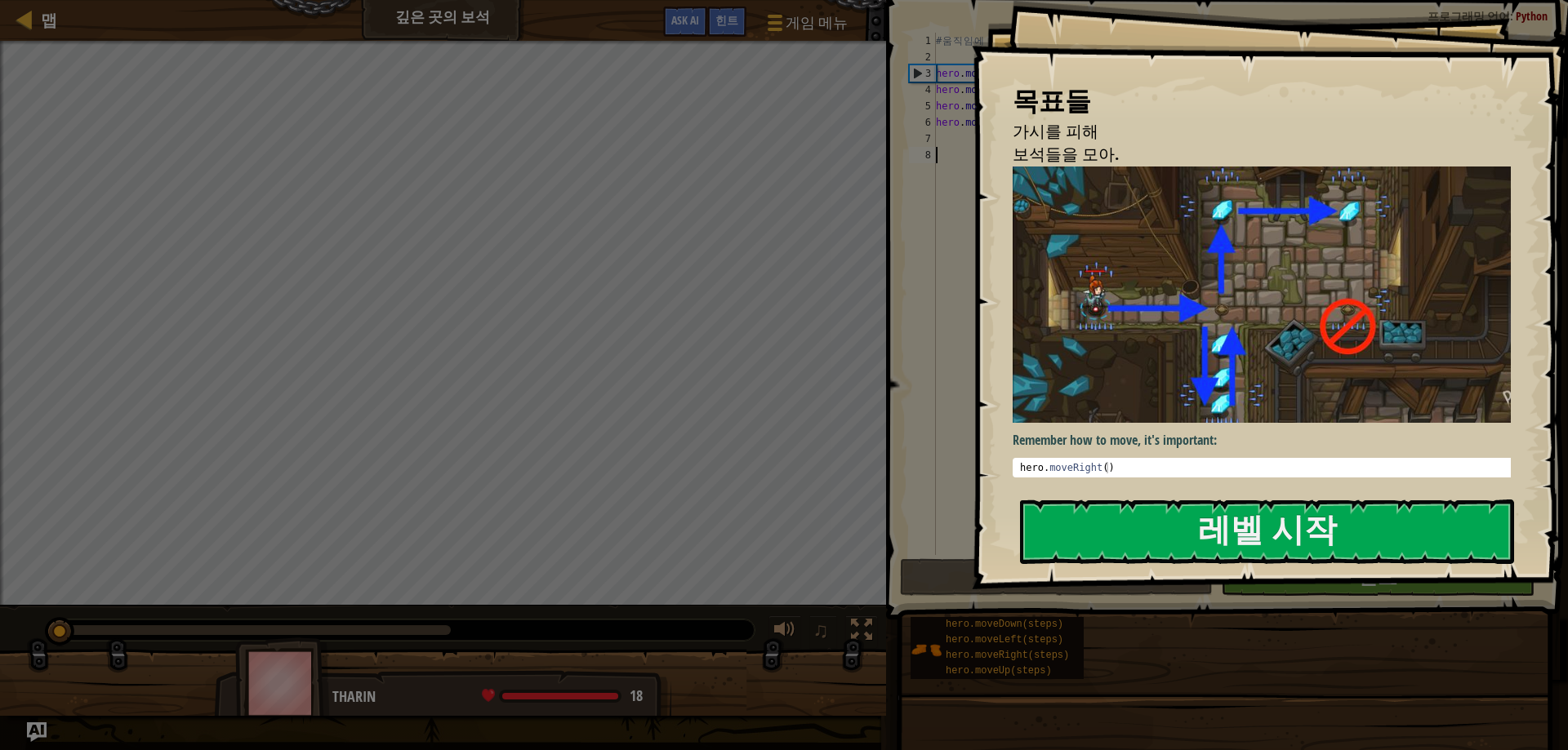
click at [1208, 491] on div "목표들 가시를 피해 보석들을 모아. Remember how to move, it's important: 1 hero . moveRight ( …" at bounding box center [1270, 294] width 596 height 590
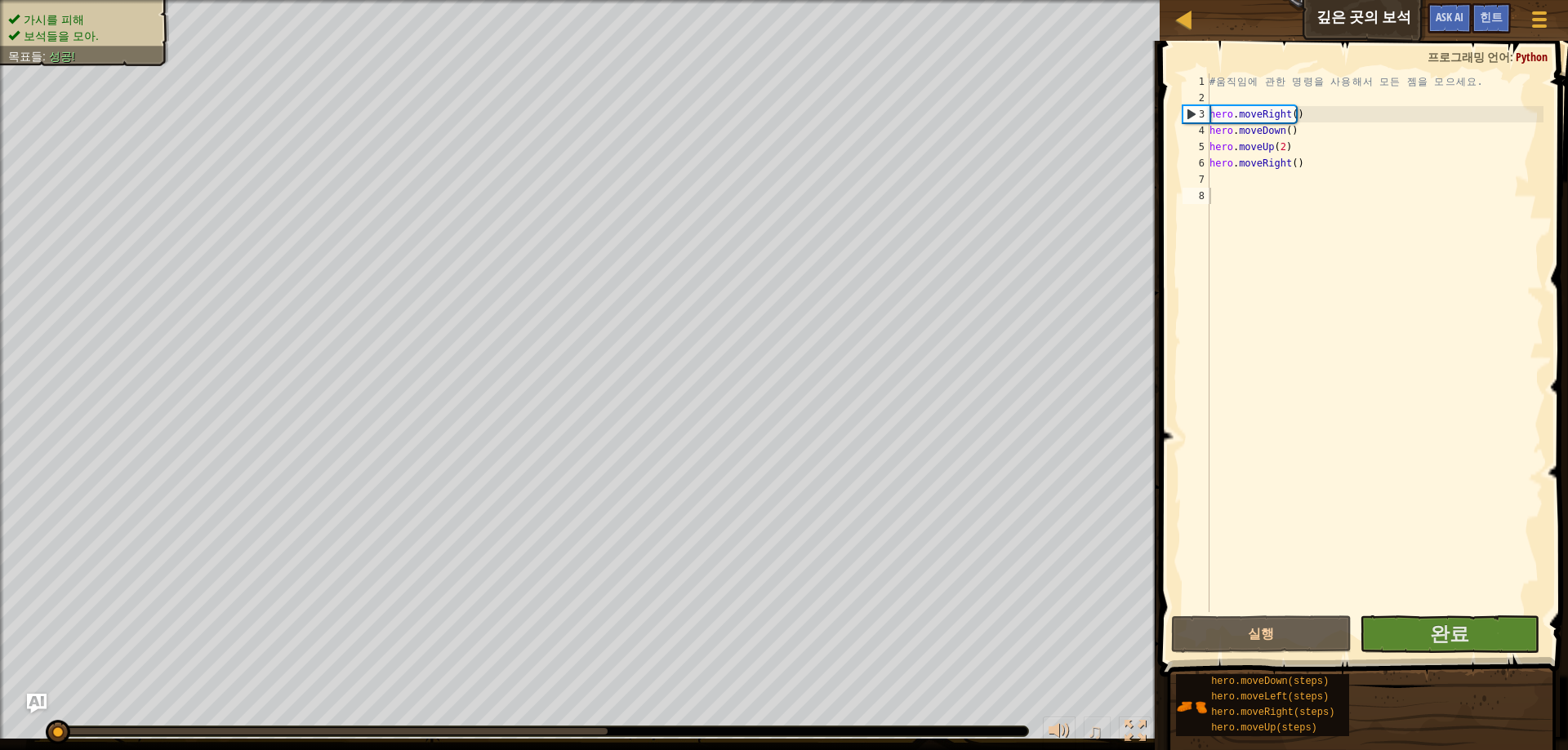
click at [1282, 282] on div "# 움 직 임 에 관 한 명 령 을 사 용 해 서 모 든 젬 을 모 으 세 요 . hero . moveRight ( ) hero . moveD…" at bounding box center [1375, 359] width 337 height 572
type textarea "h"
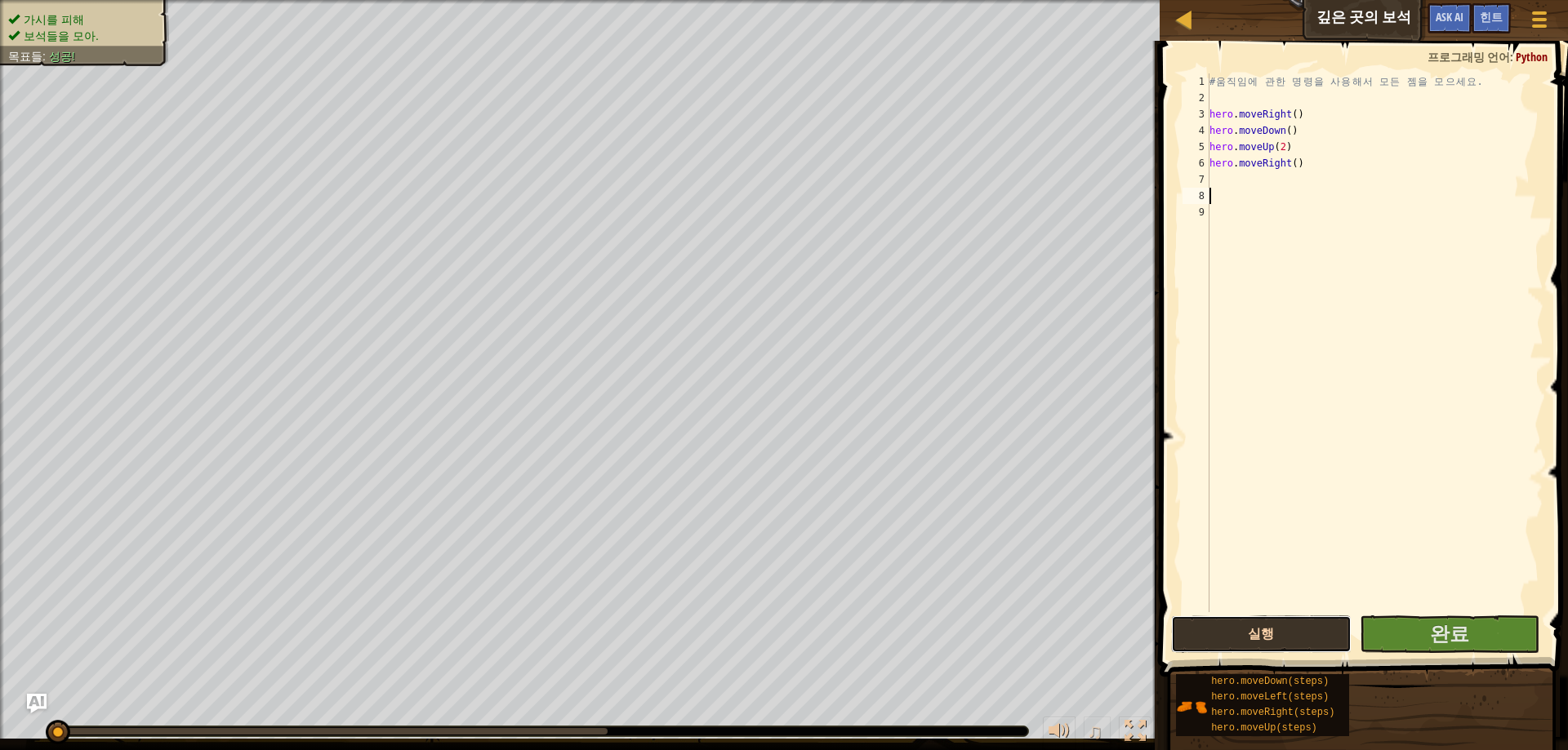
click at [1253, 627] on button "실행" at bounding box center [1261, 633] width 180 height 37
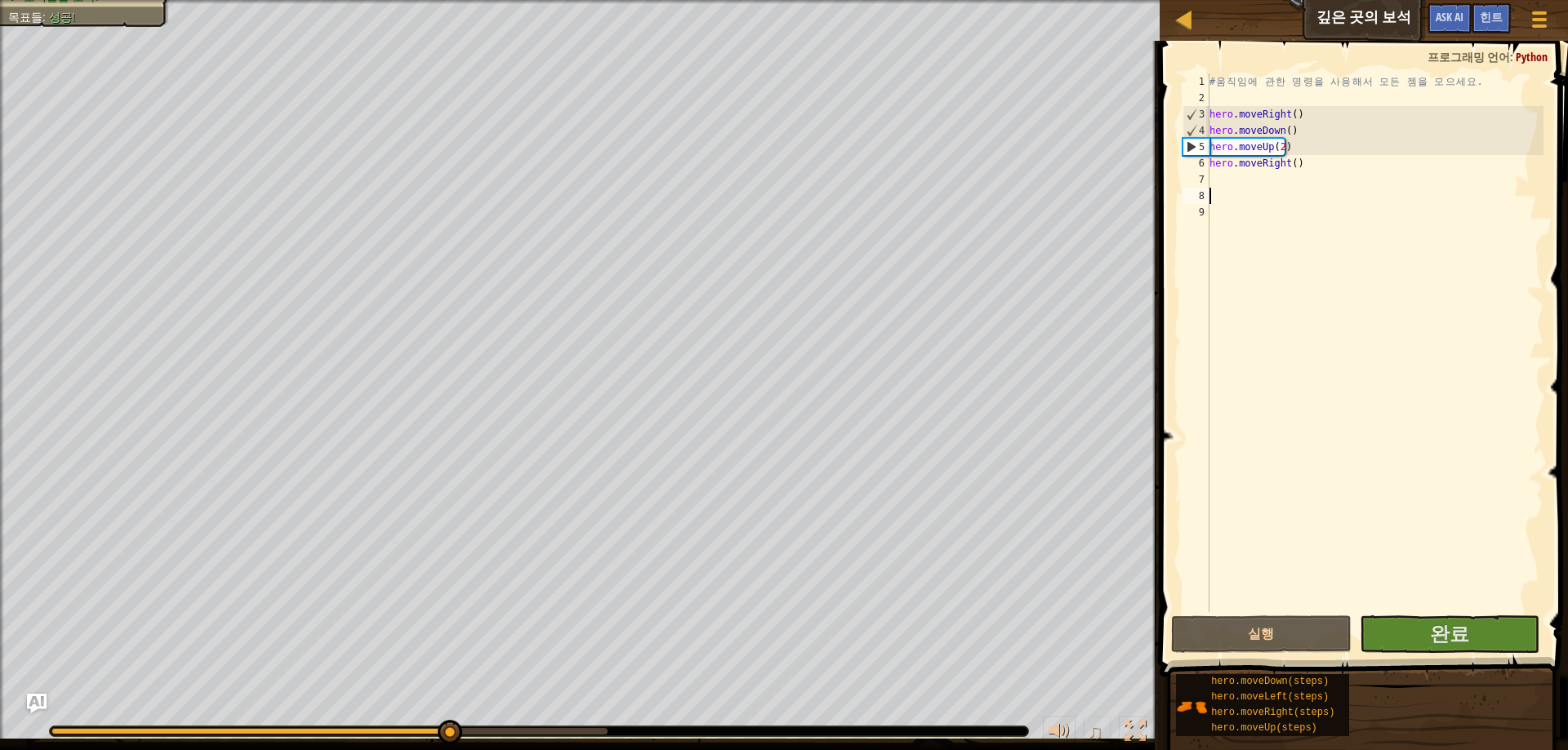
click at [1076, 707] on div "가시를 피해 보석들을 모아. 목표들 : 성공! ♫ Tharin 18 x: 22 y: 38 x: 22 y: 38" at bounding box center [784, 375] width 1568 height 750
click at [1016, 707] on div "♫" at bounding box center [579, 727] width 1159 height 49
click at [1449, 649] on button "완료" at bounding box center [1449, 633] width 180 height 37
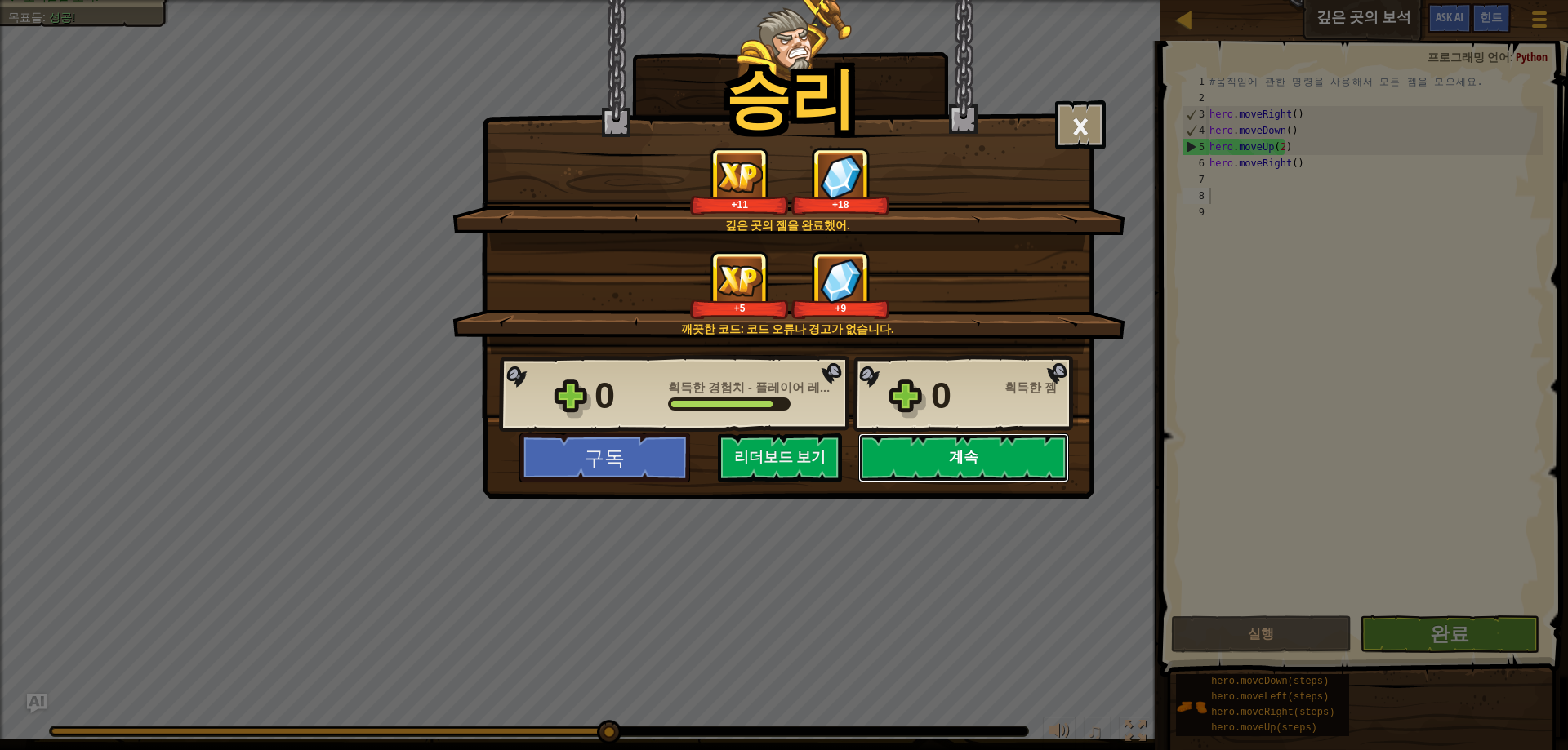
click at [977, 462] on button "계속" at bounding box center [963, 457] width 210 height 49
select select "ko"
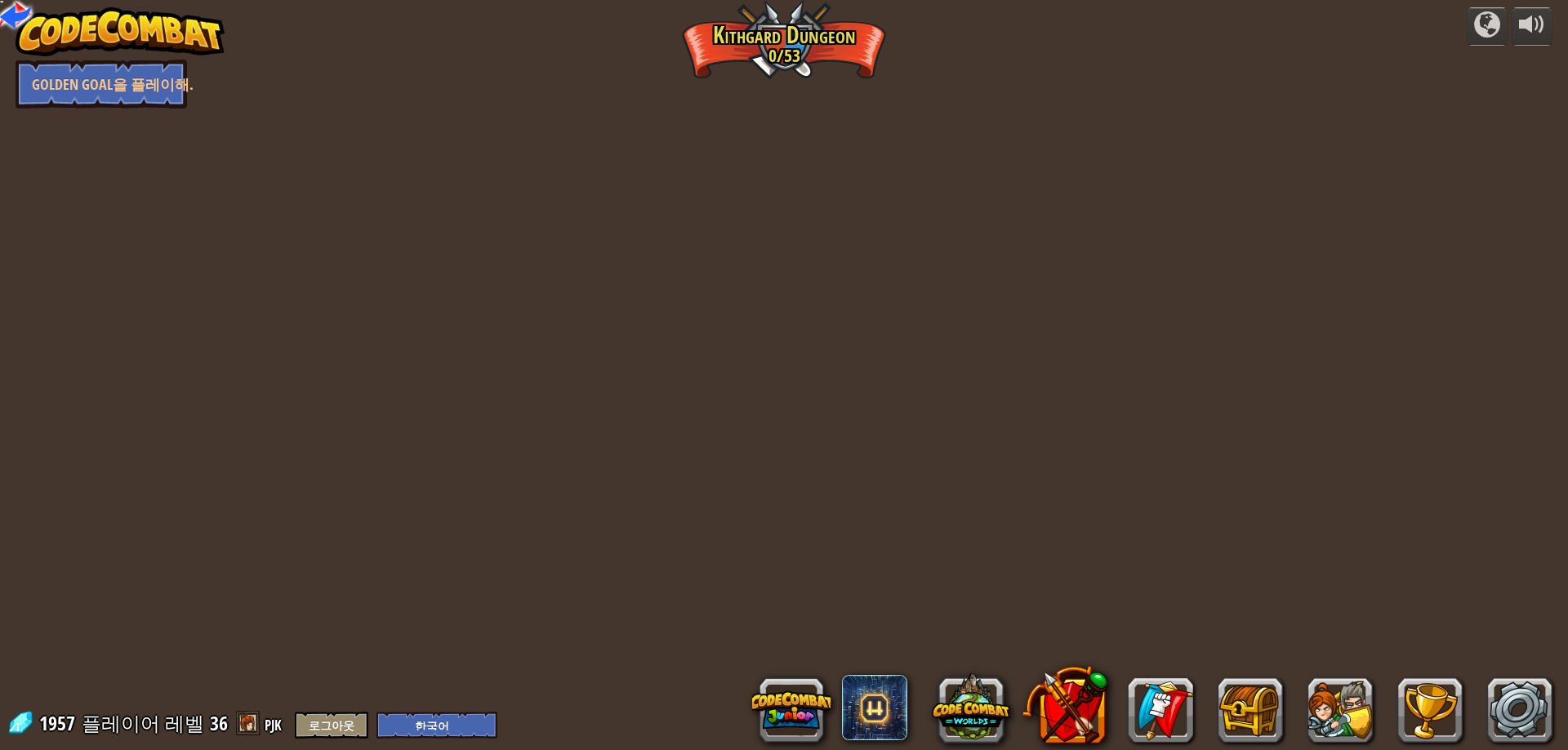
select select "ko"
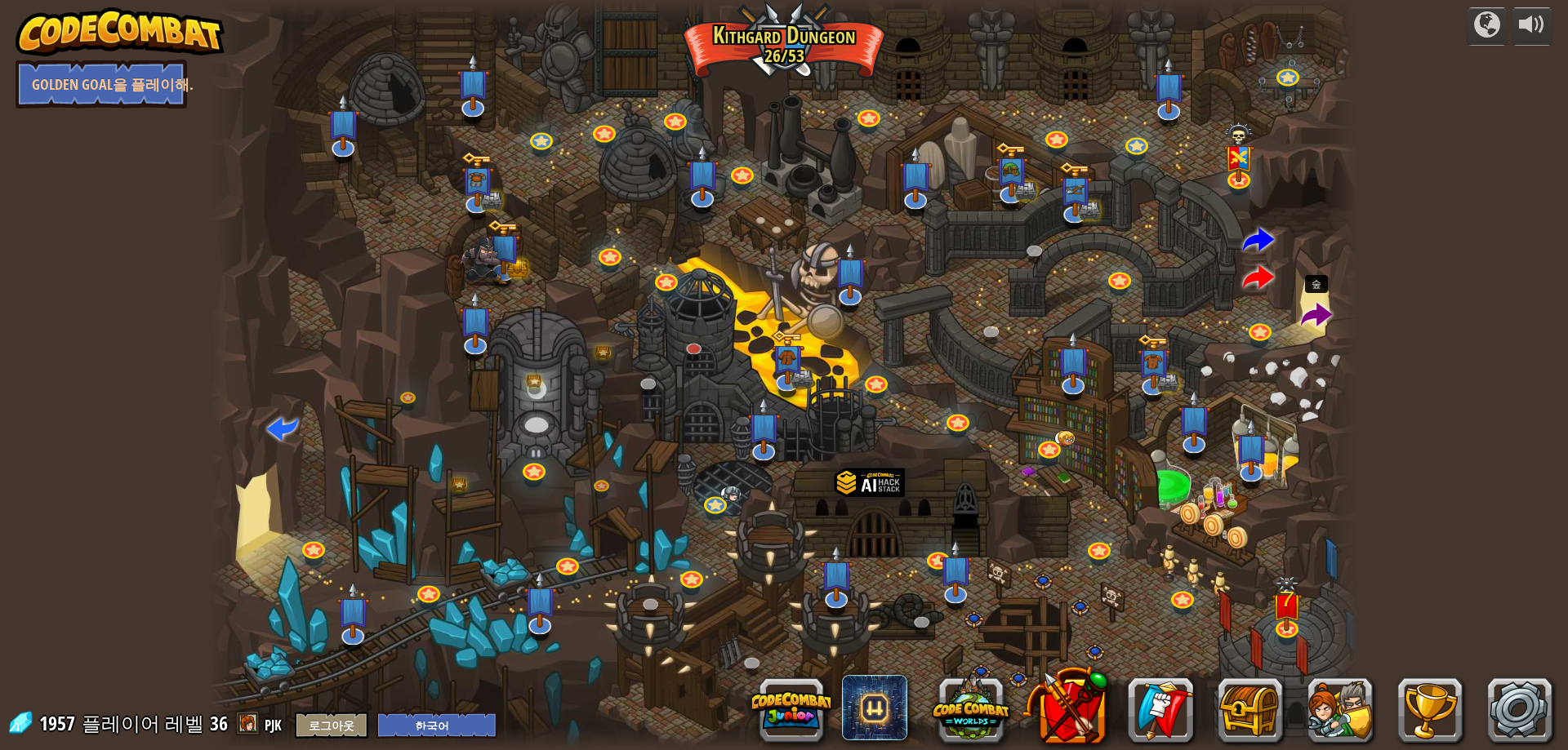
click at [1321, 311] on span at bounding box center [1316, 316] width 31 height 31
select select "ko"
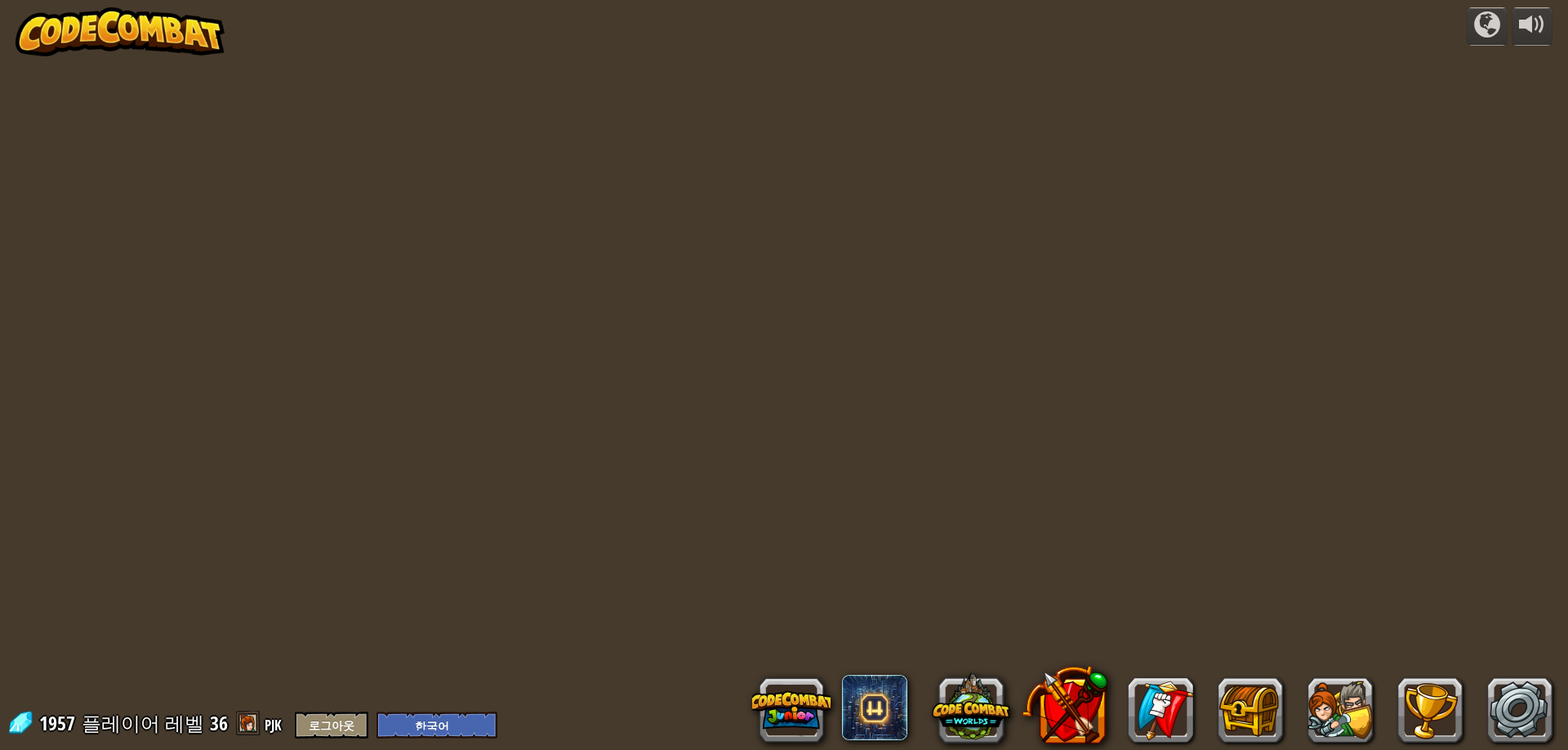
select select "ko"
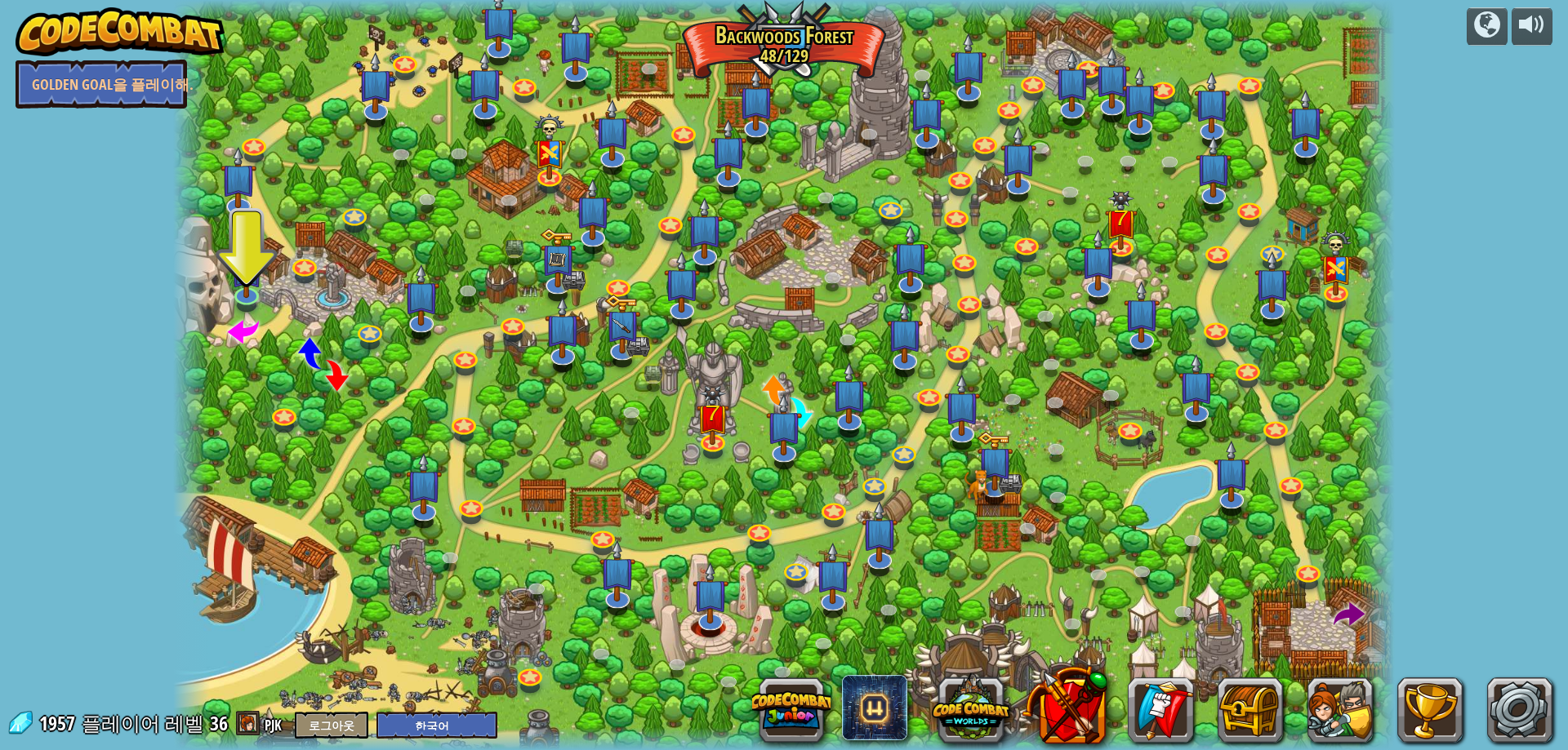
click at [1331, 606] on div at bounding box center [784, 375] width 1222 height 750
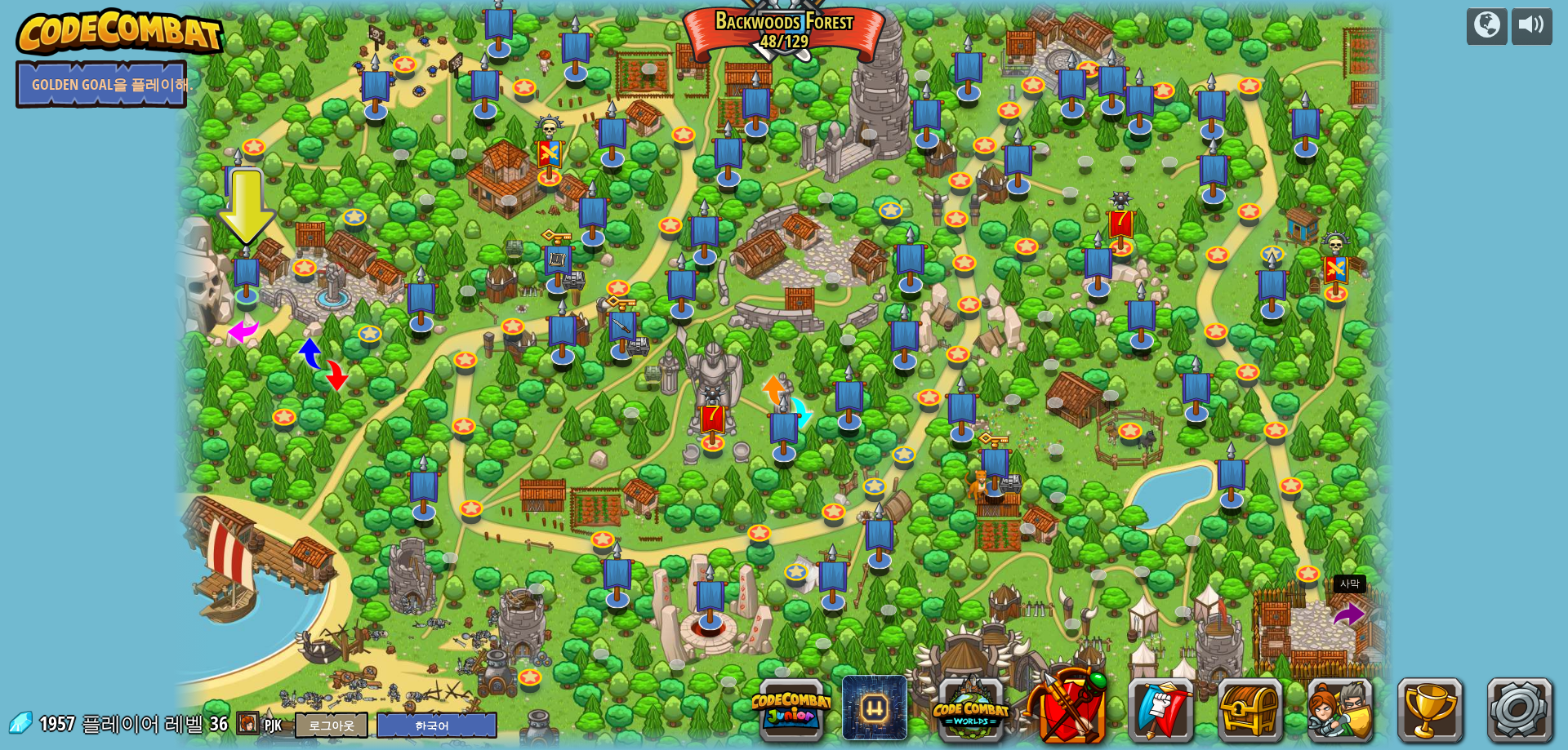
click at [1339, 608] on span at bounding box center [1349, 615] width 31 height 31
select select "ko"
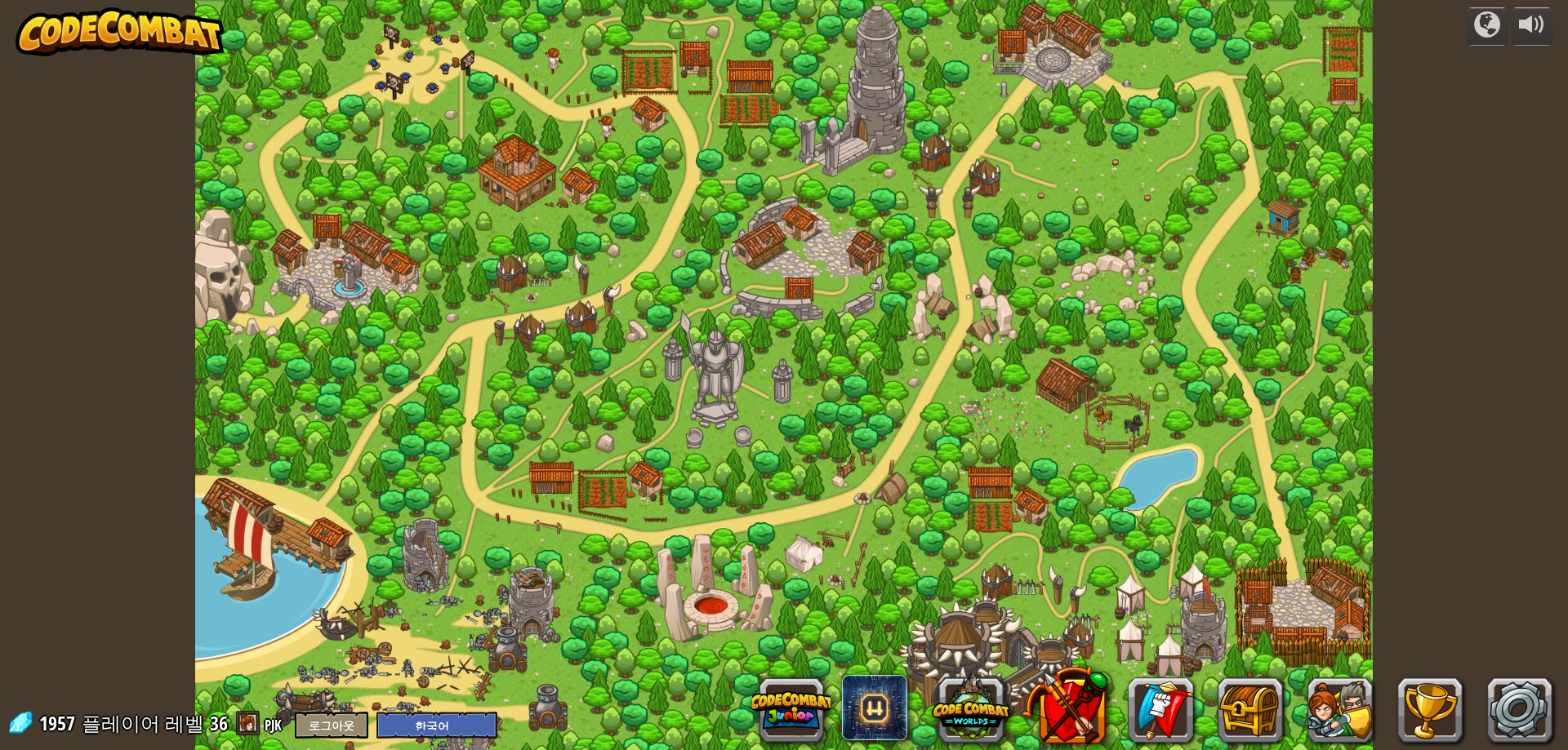
select select "ko"
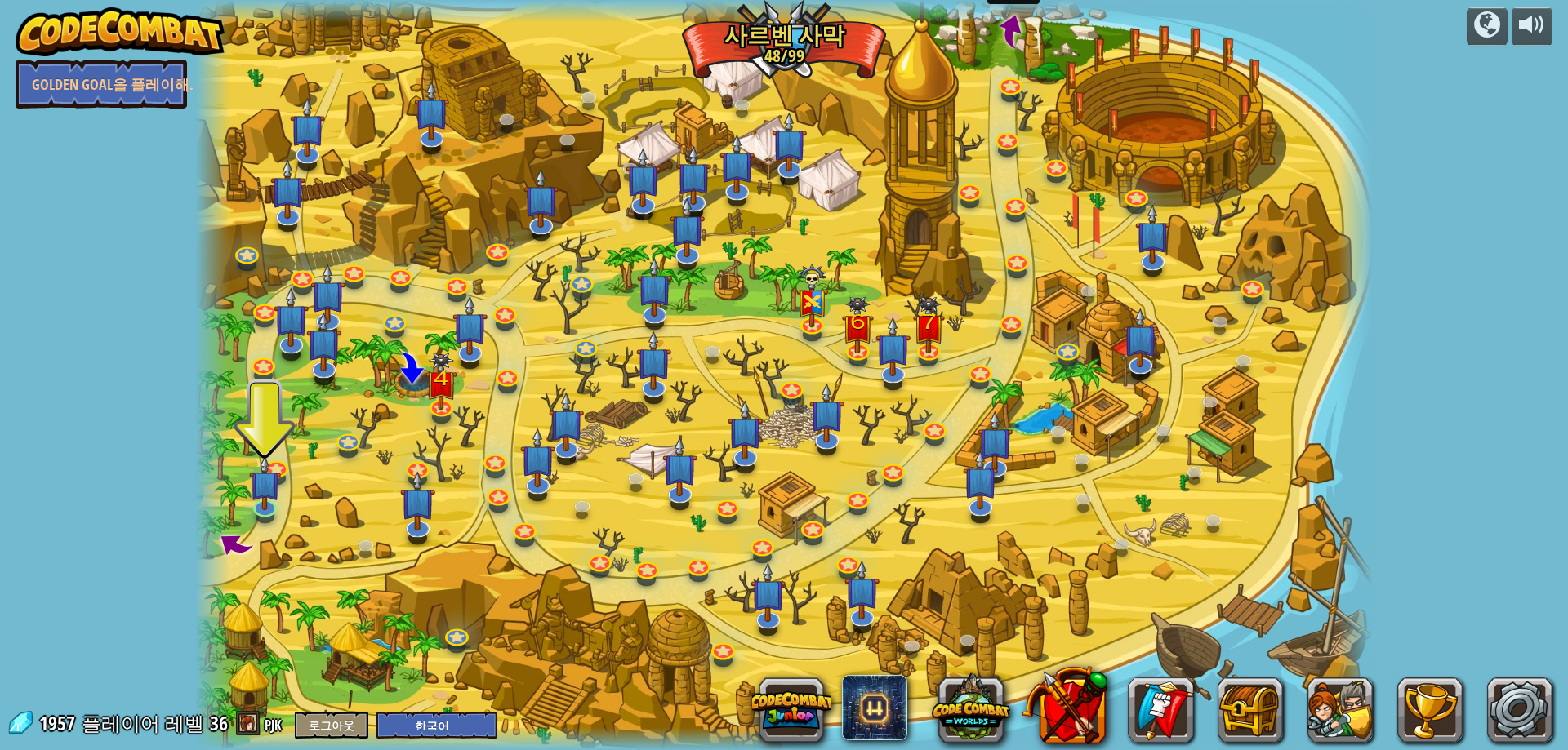
click at [1019, 31] on span at bounding box center [1011, 31] width 40 height 40
select select "ko"
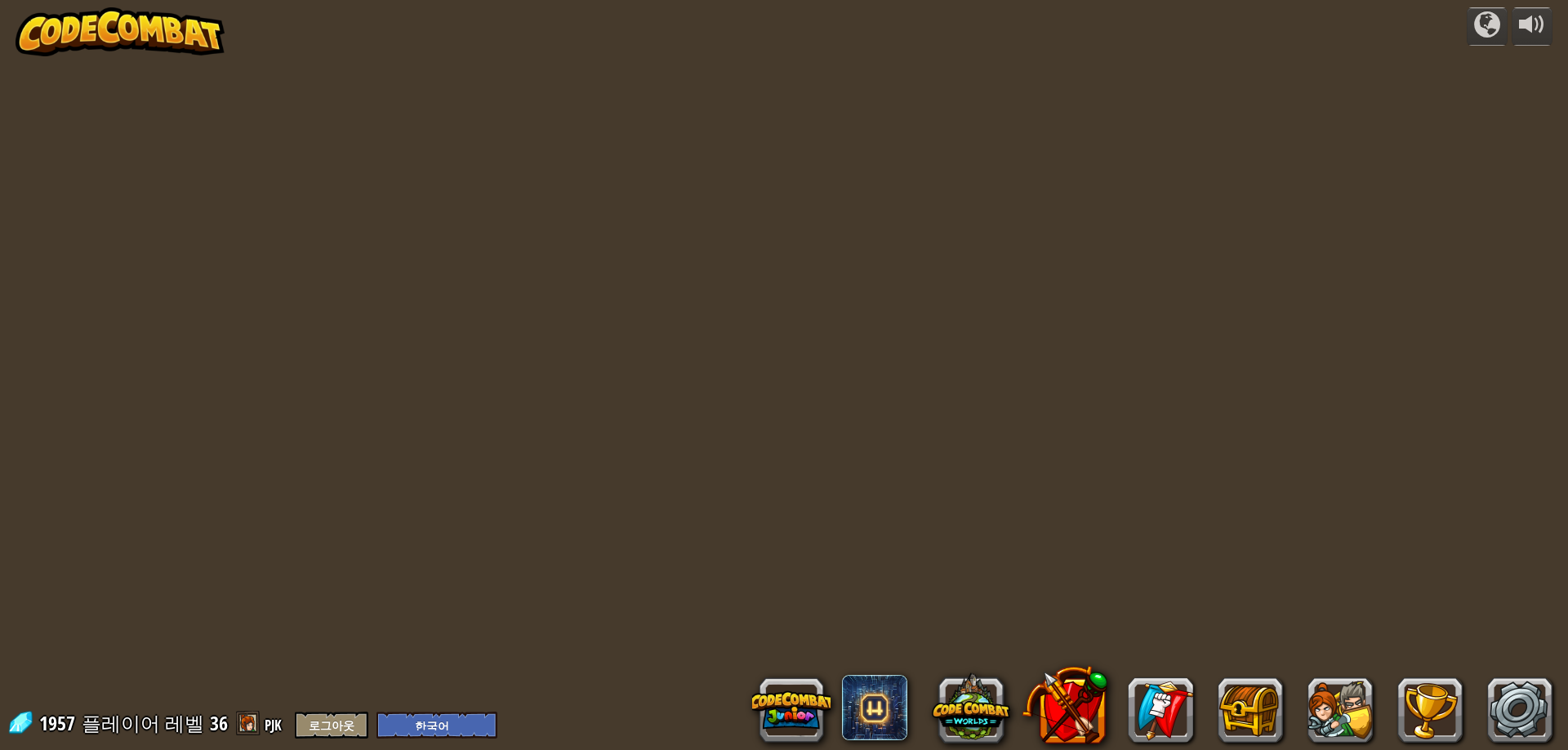
select select "ko"
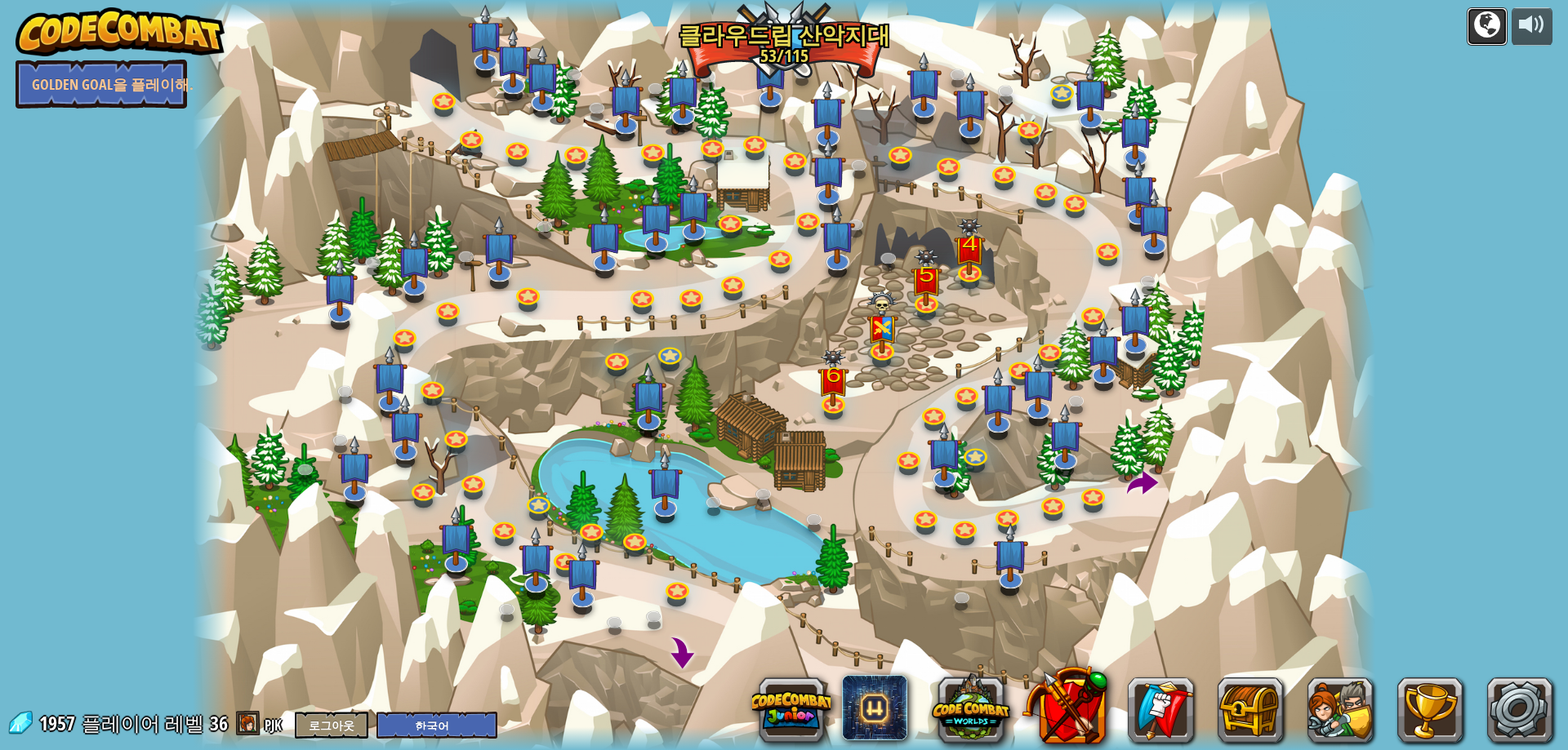
click at [1484, 23] on div at bounding box center [1486, 24] width 26 height 26
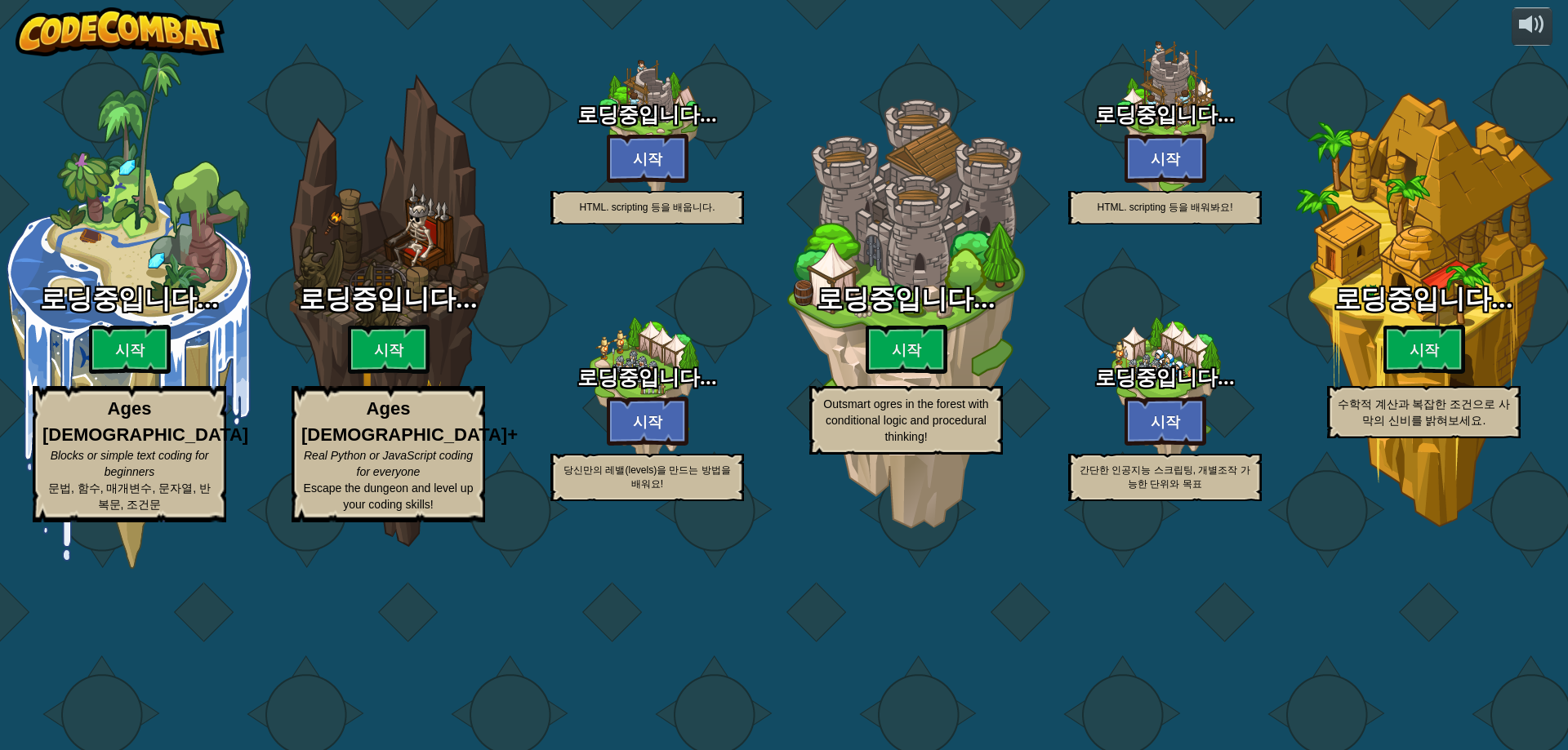
select select "ko"
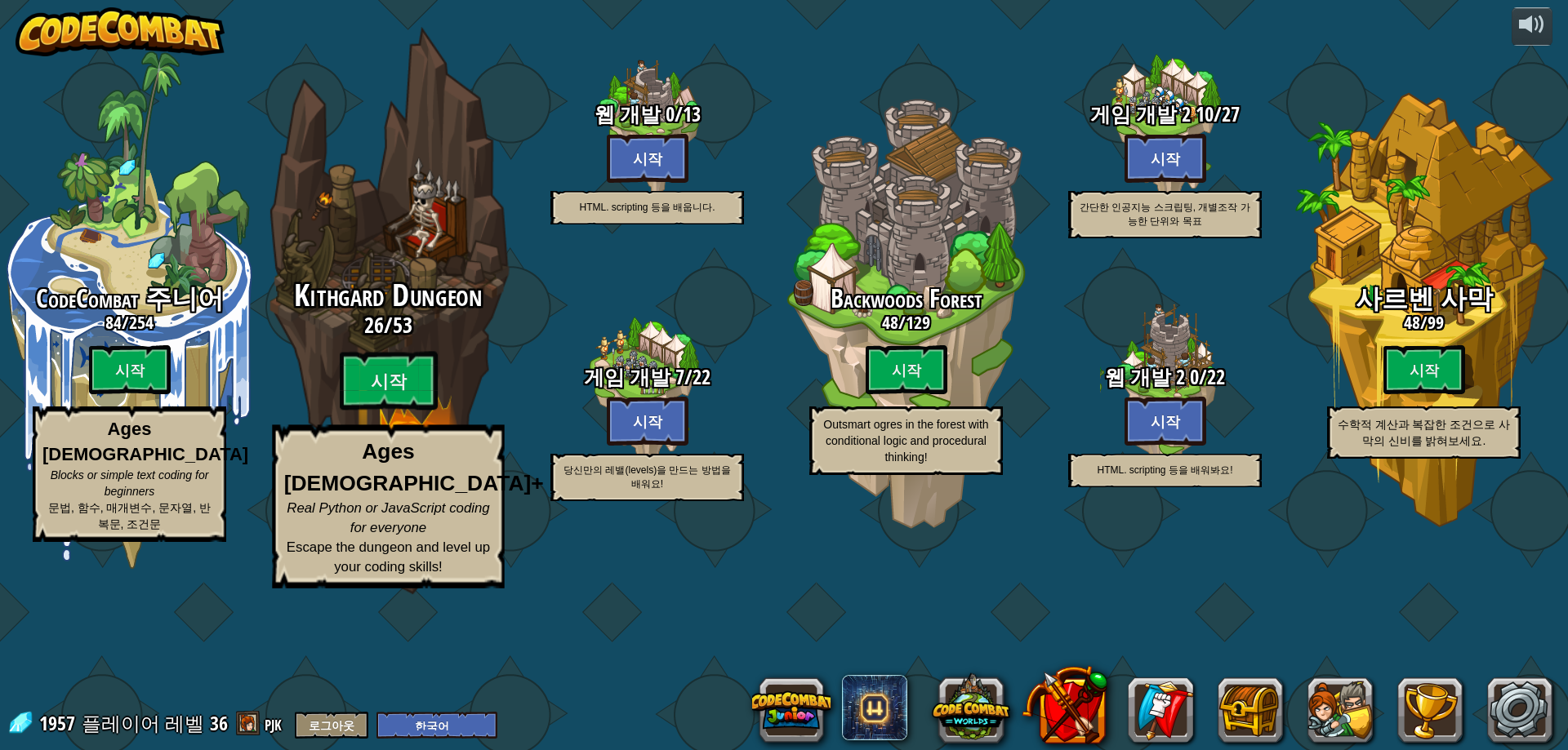
click at [392, 340] on span "53" at bounding box center [402, 324] width 20 height 29
select select "ko"
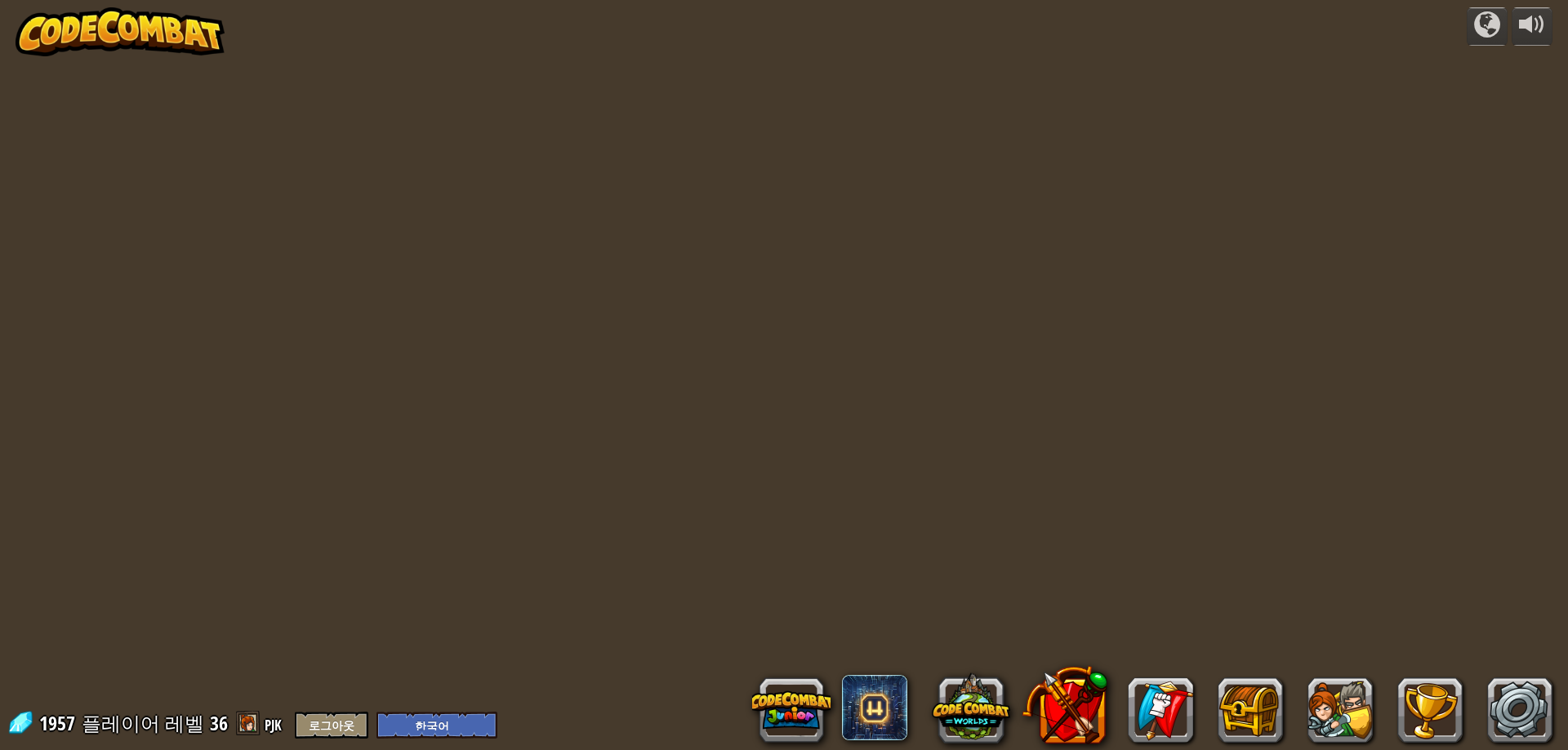
select select "ko"
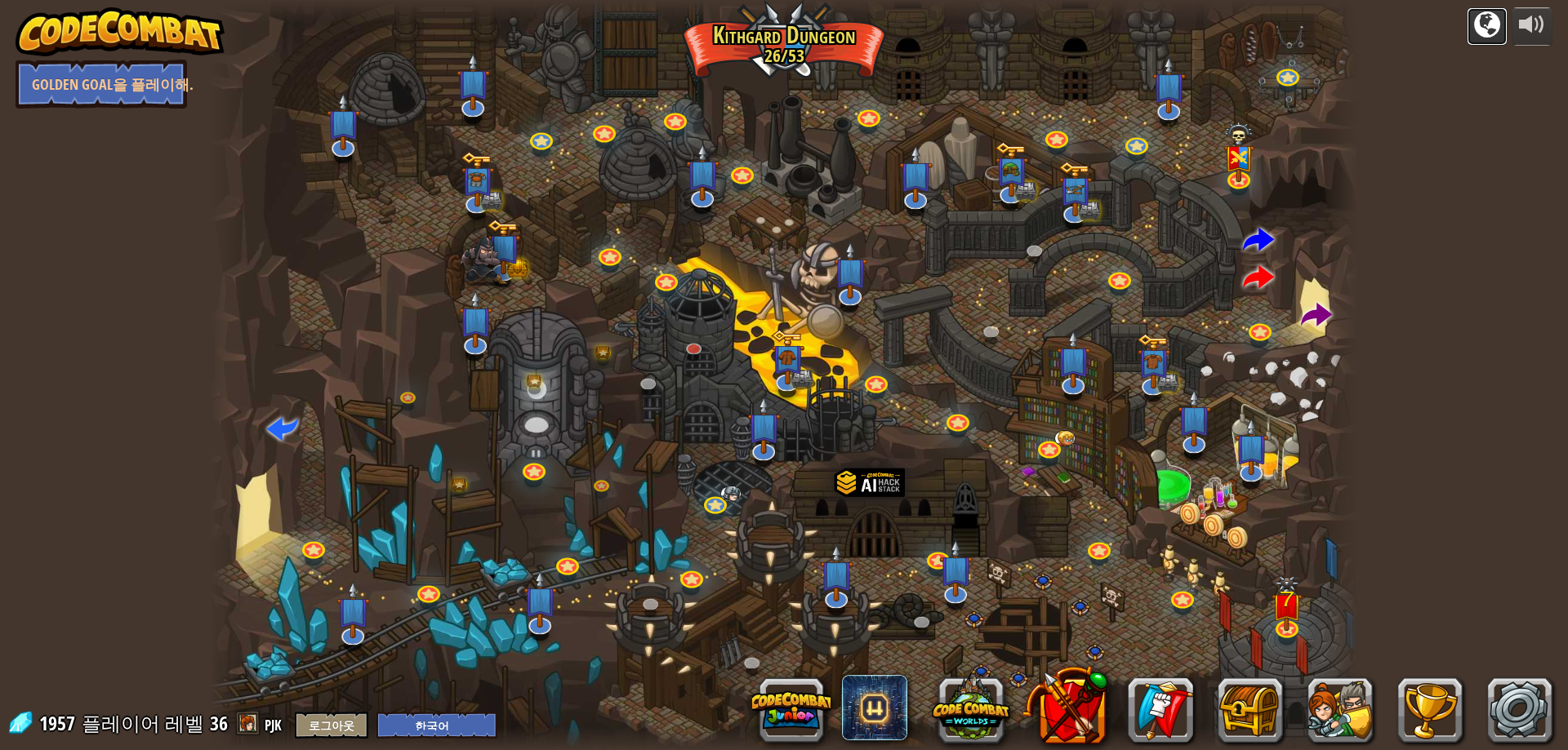
click at [1471, 27] on button at bounding box center [1486, 26] width 41 height 38
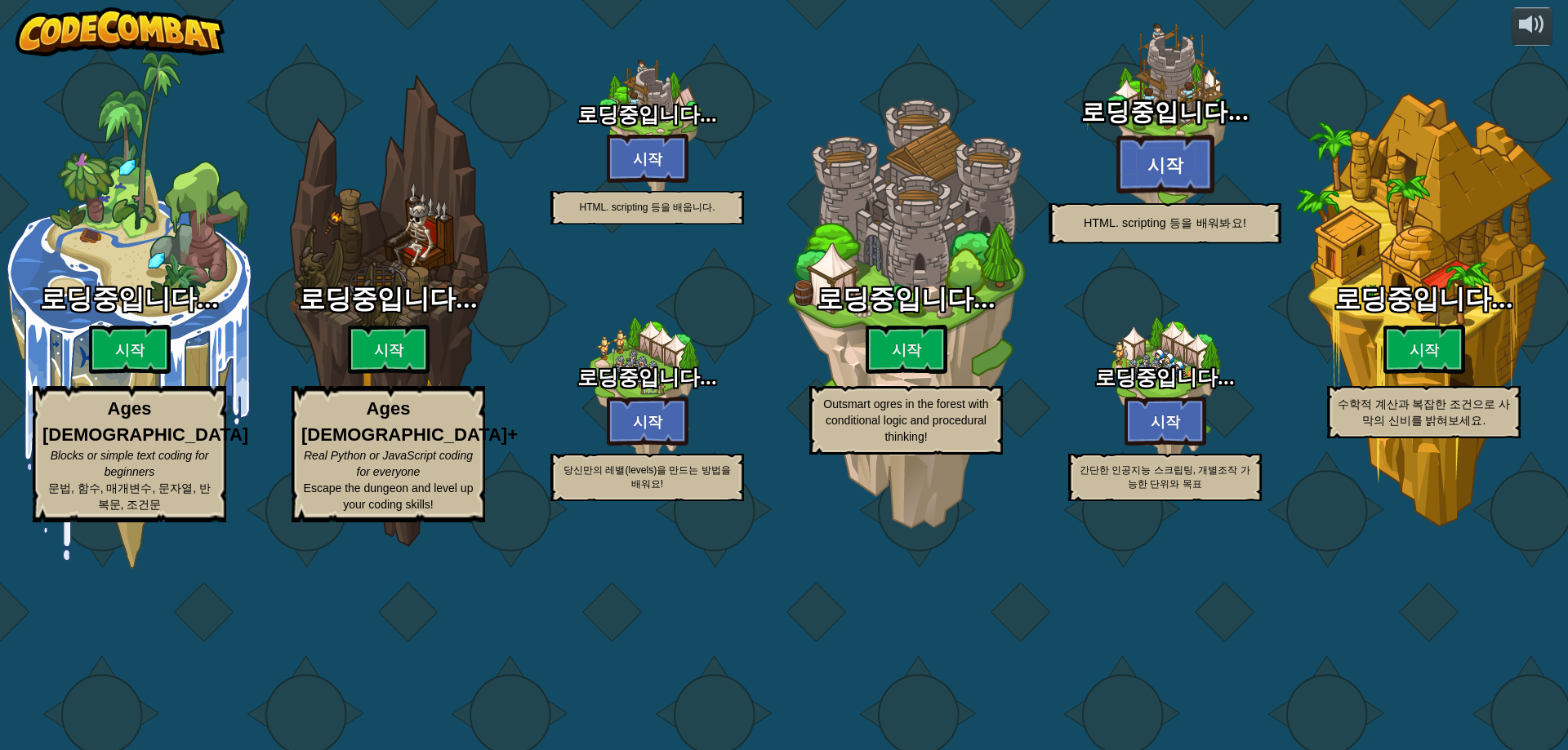
select select "ko"
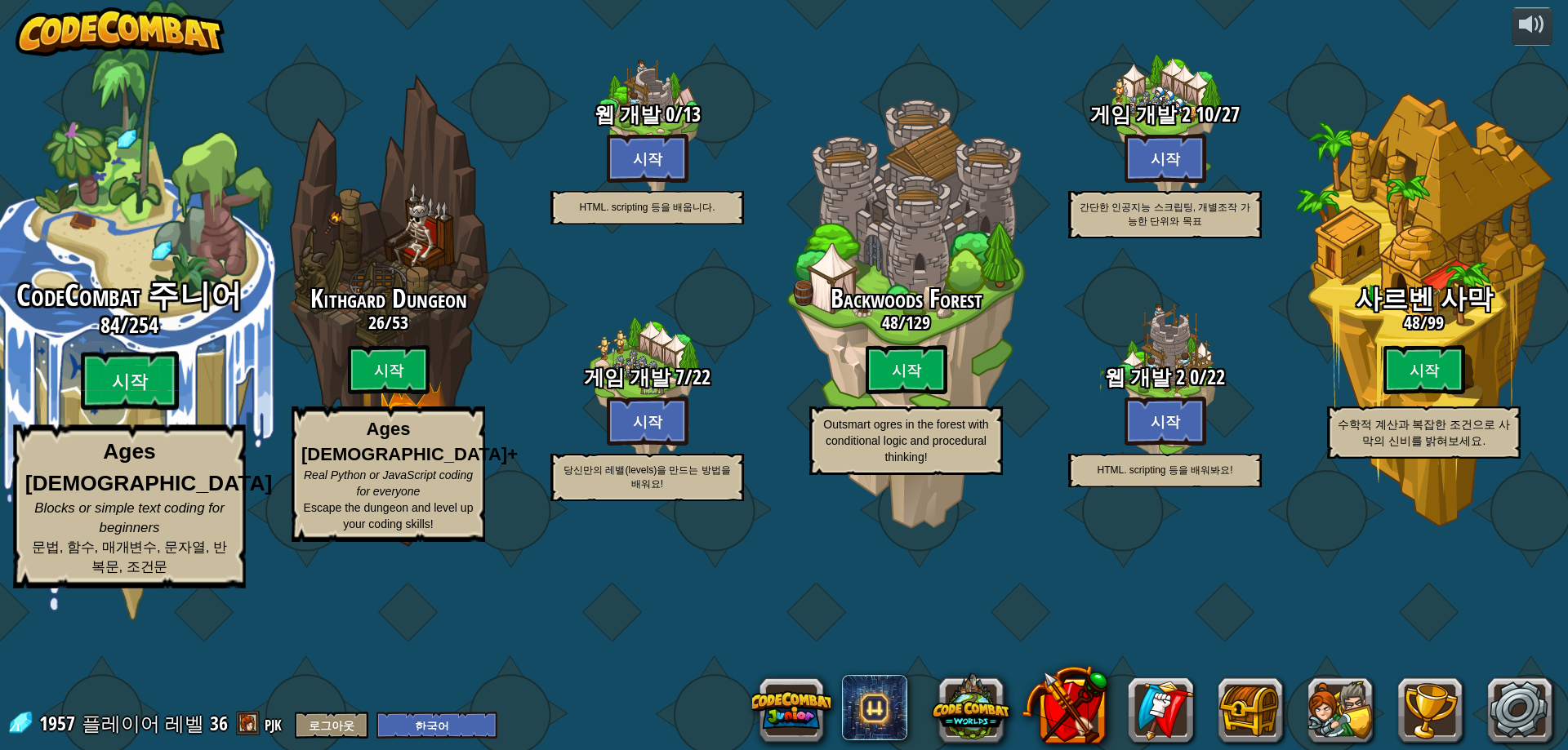
click at [150, 439] on div "CodeCombat 주니어 84 / 254 시작 Ages [DEMOGRAPHIC_DATA] Blocks or simple text coding…" at bounding box center [129, 433] width 310 height 309
select select "ko"
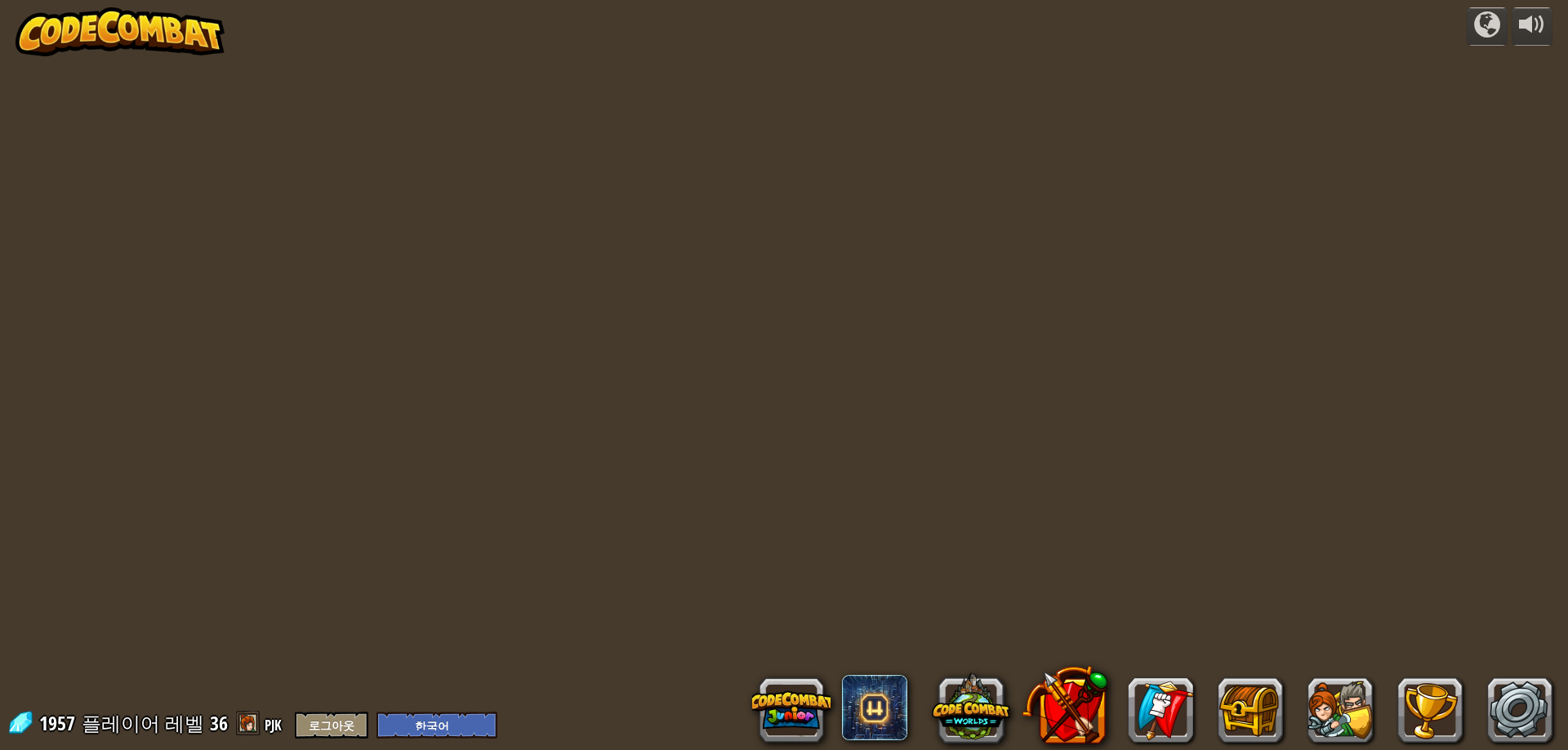
select select "ko"
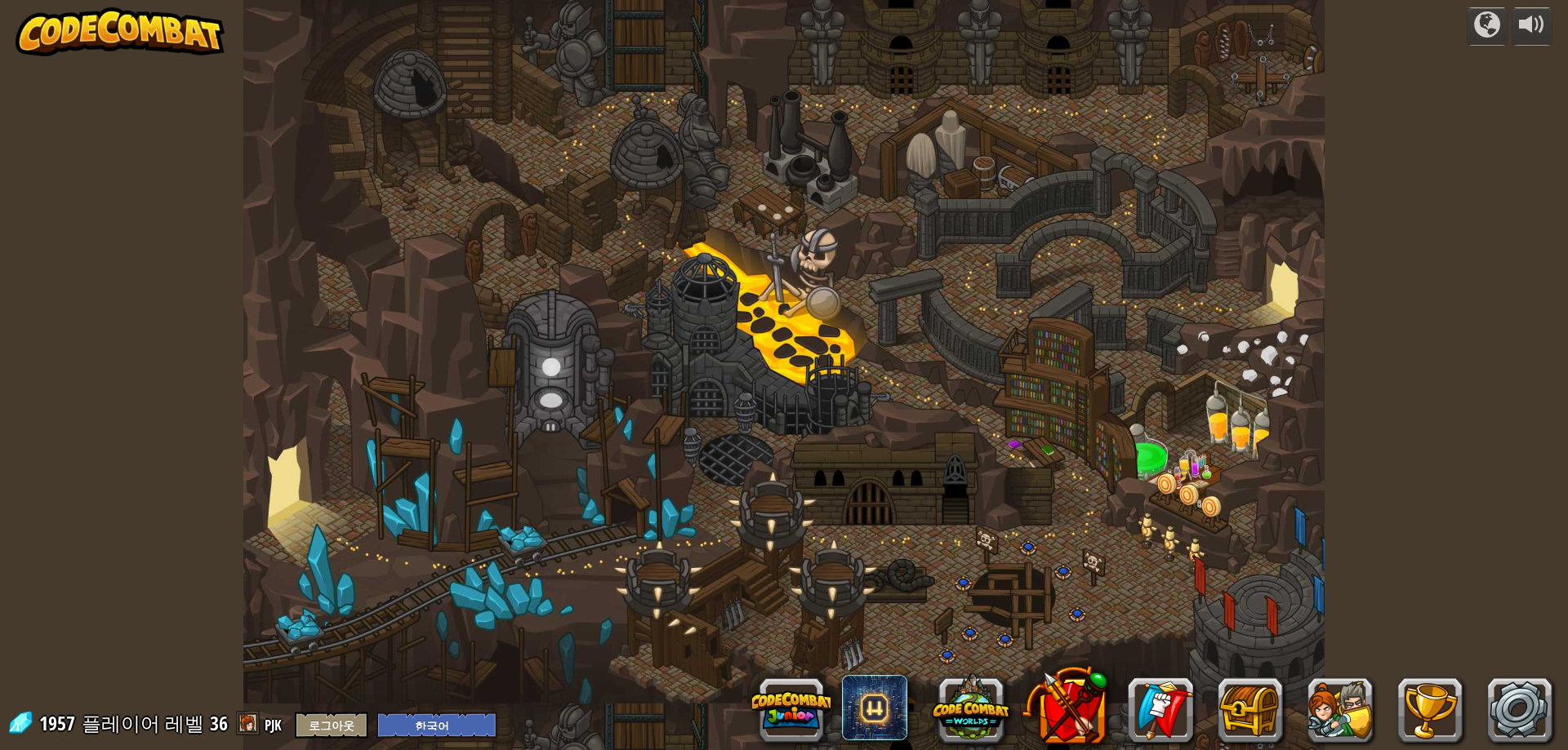
select select "ko"
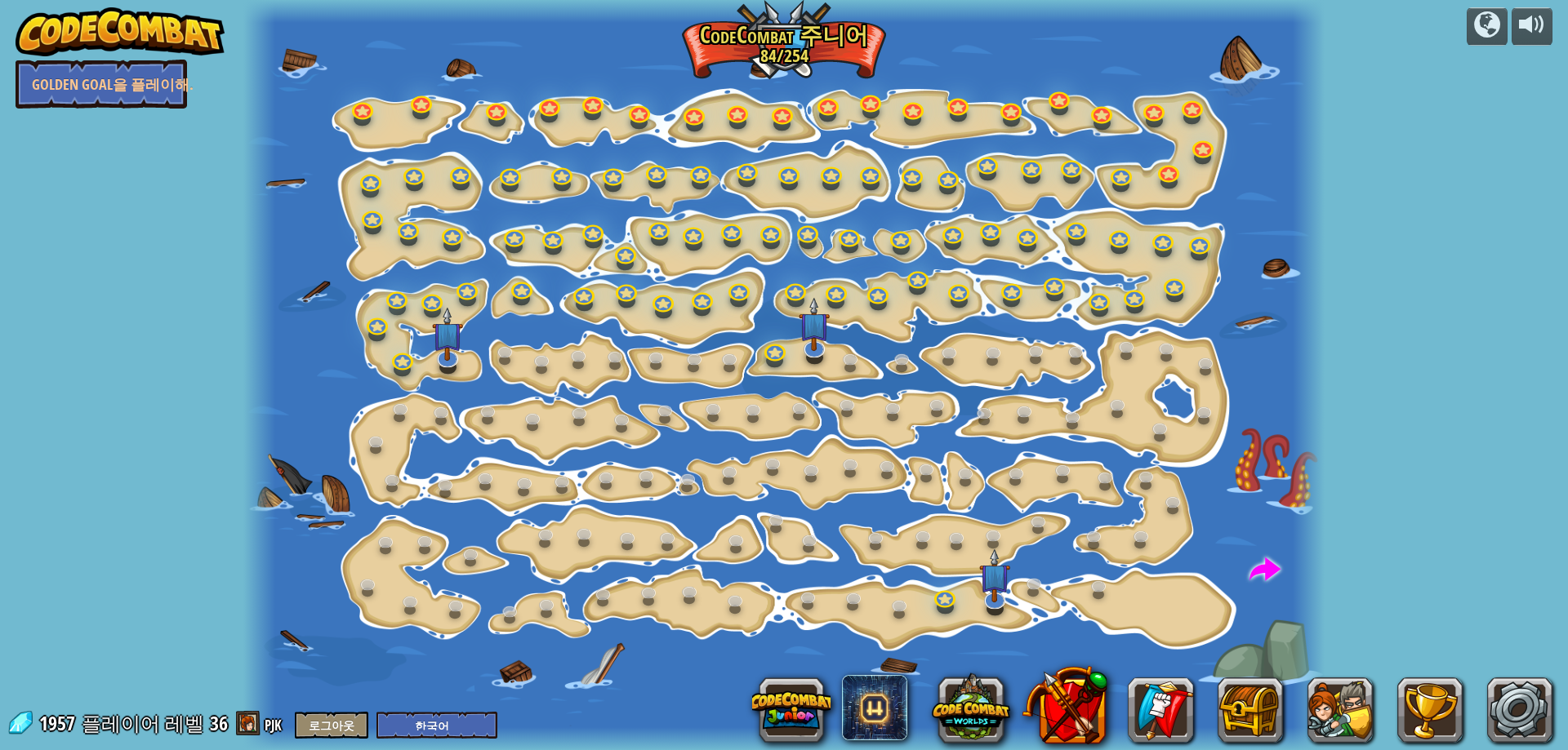
click at [1013, 605] on div at bounding box center [784, 375] width 1082 height 750
click at [948, 602] on link at bounding box center [944, 594] width 33 height 33
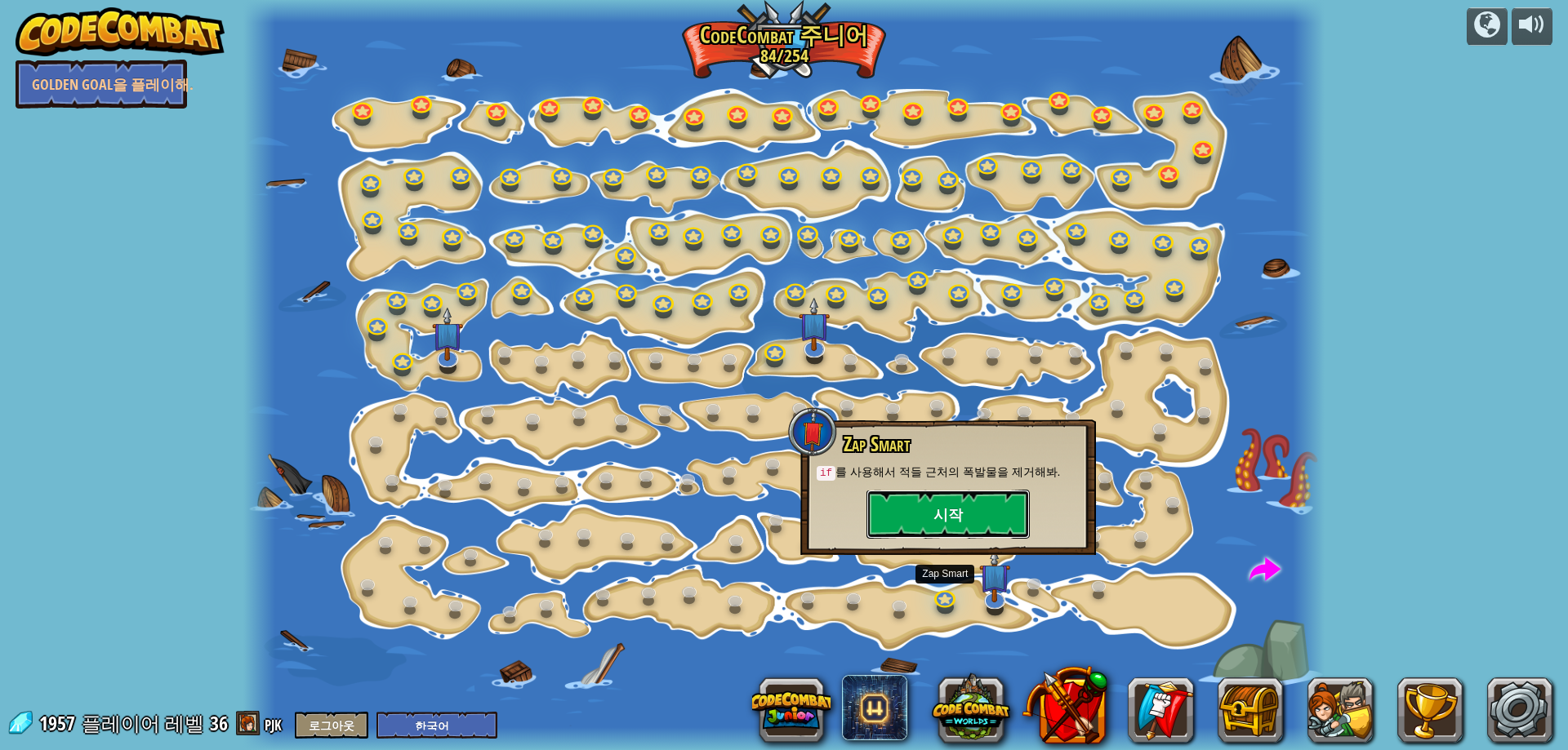
click at [936, 523] on button "시작" at bounding box center [948, 514] width 163 height 49
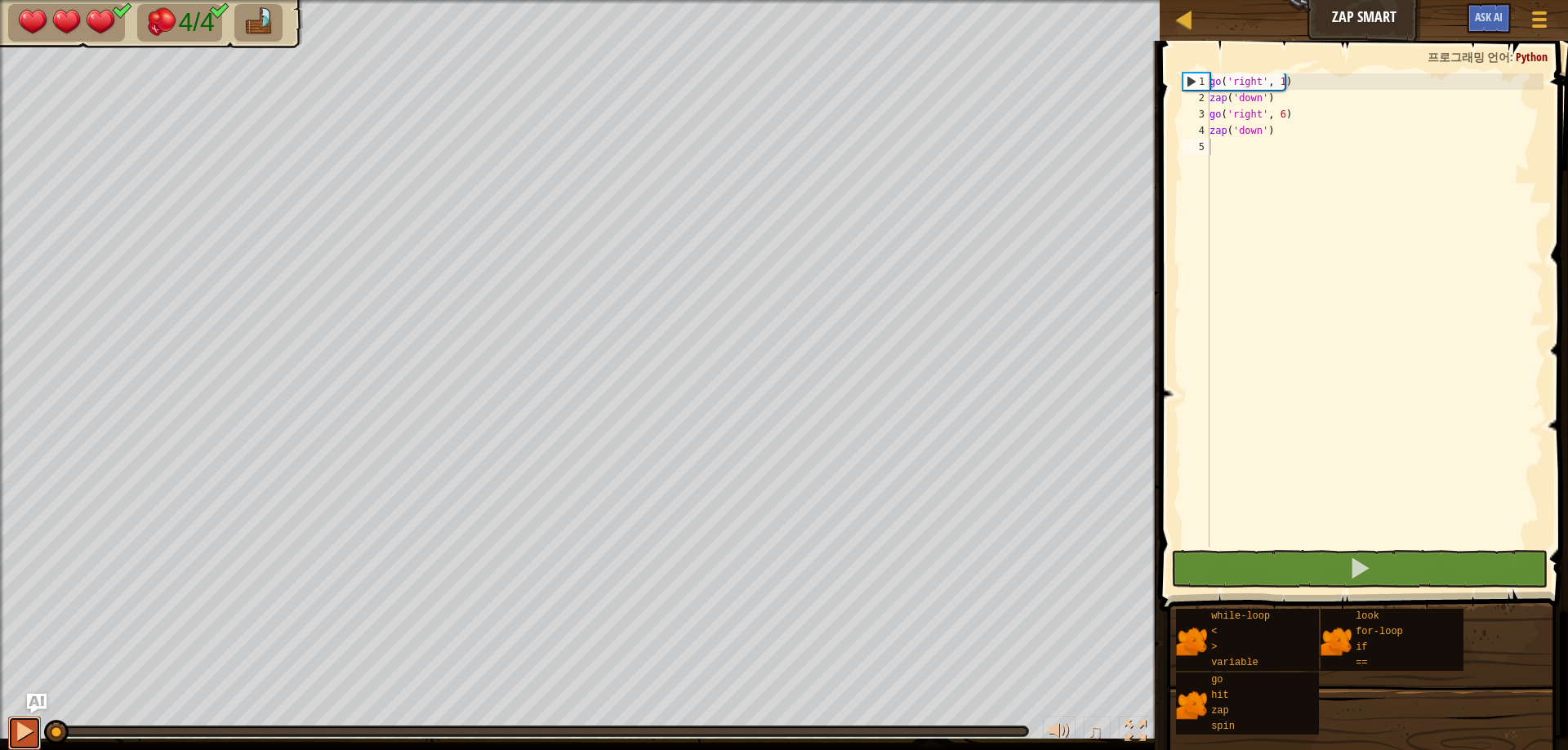
click at [22, 731] on div at bounding box center [24, 731] width 21 height 21
